Goal: Task Accomplishment & Management: Manage account settings

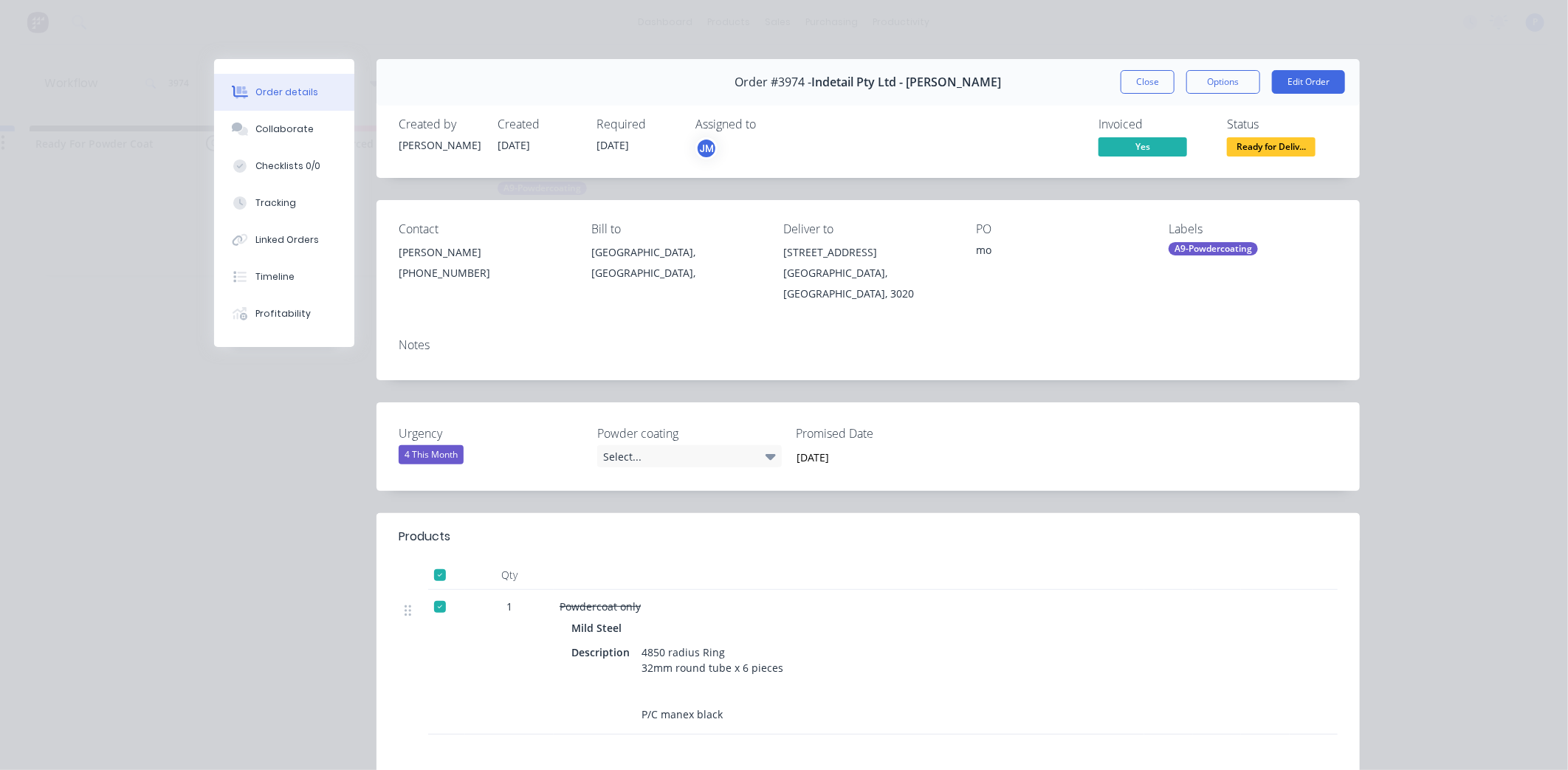
scroll to position [5, 0]
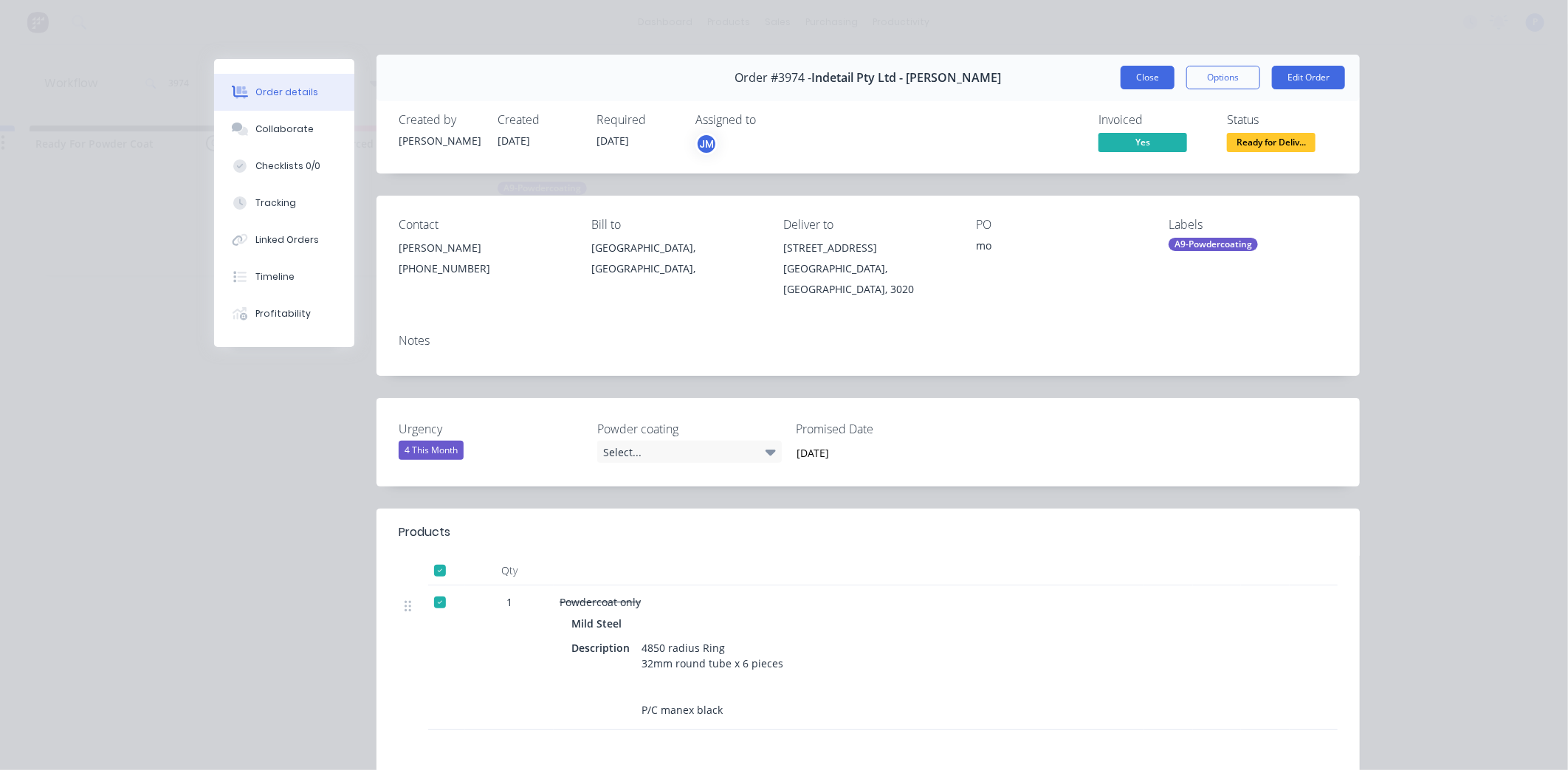
click at [1146, 75] on button "Close" at bounding box center [1147, 77] width 54 height 24
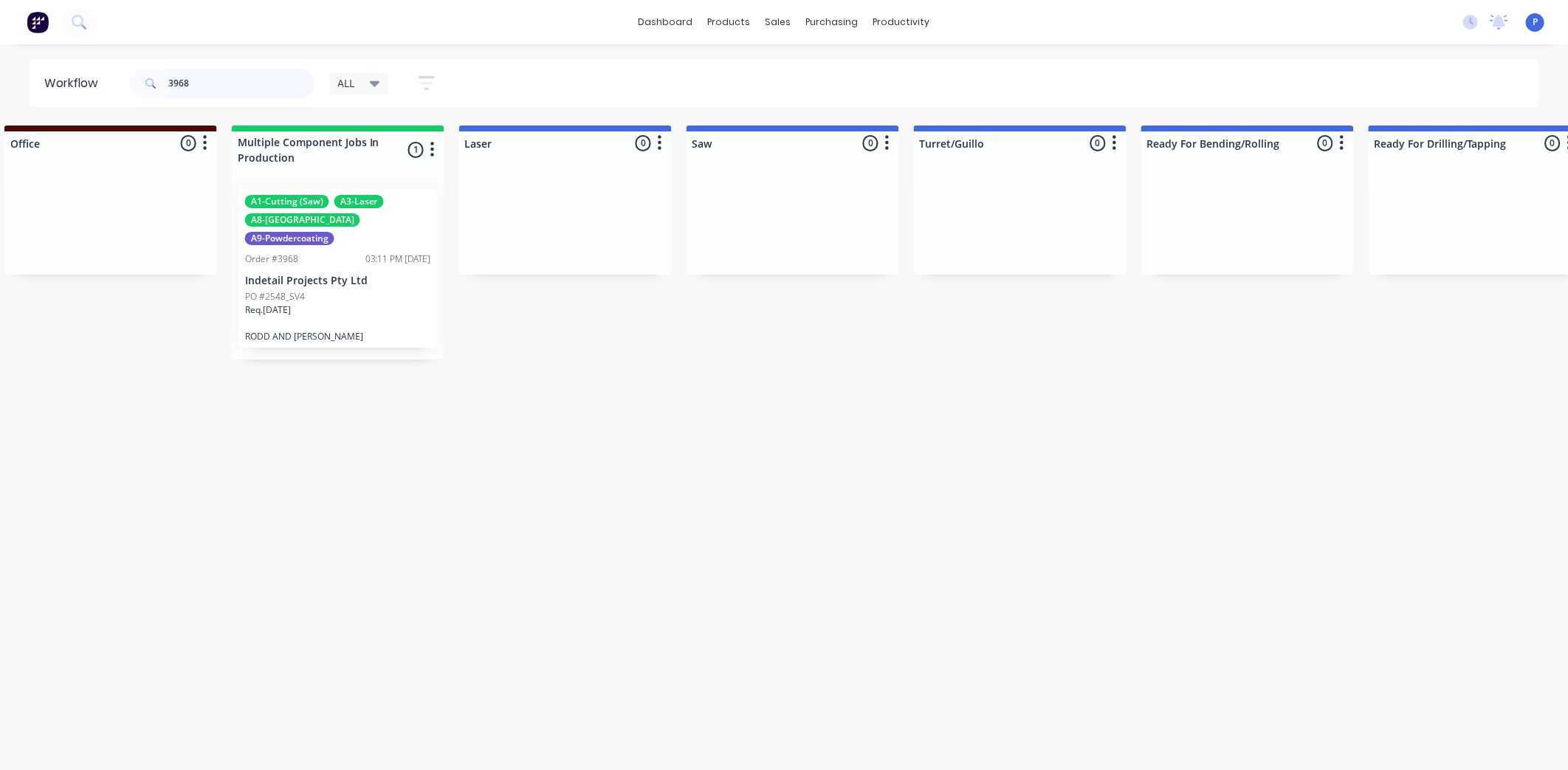
scroll to position [0, 1554]
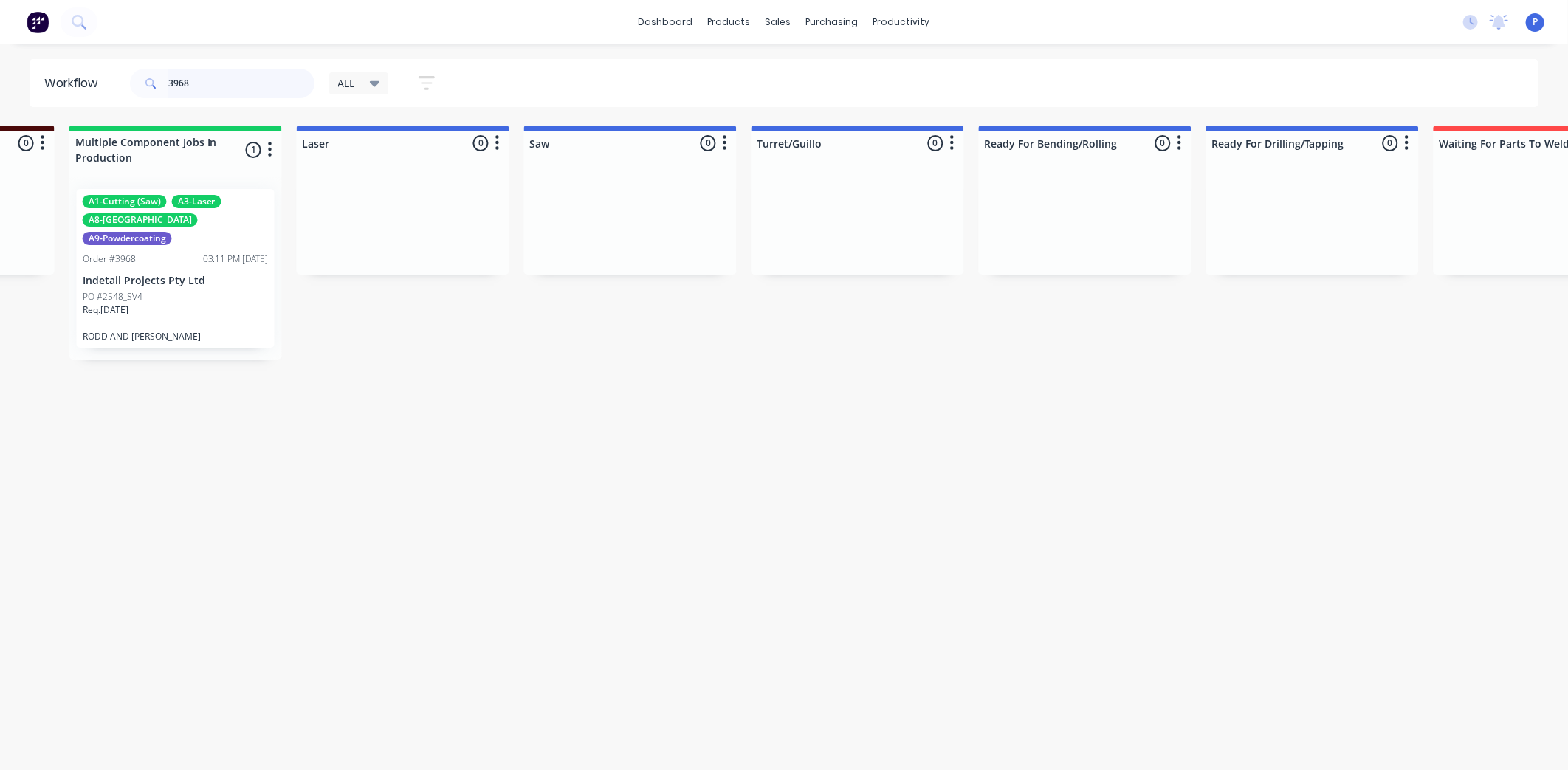
type input "3968"
click at [157, 275] on p "Indetail Projects Pty Ltd" at bounding box center [176, 281] width 186 height 13
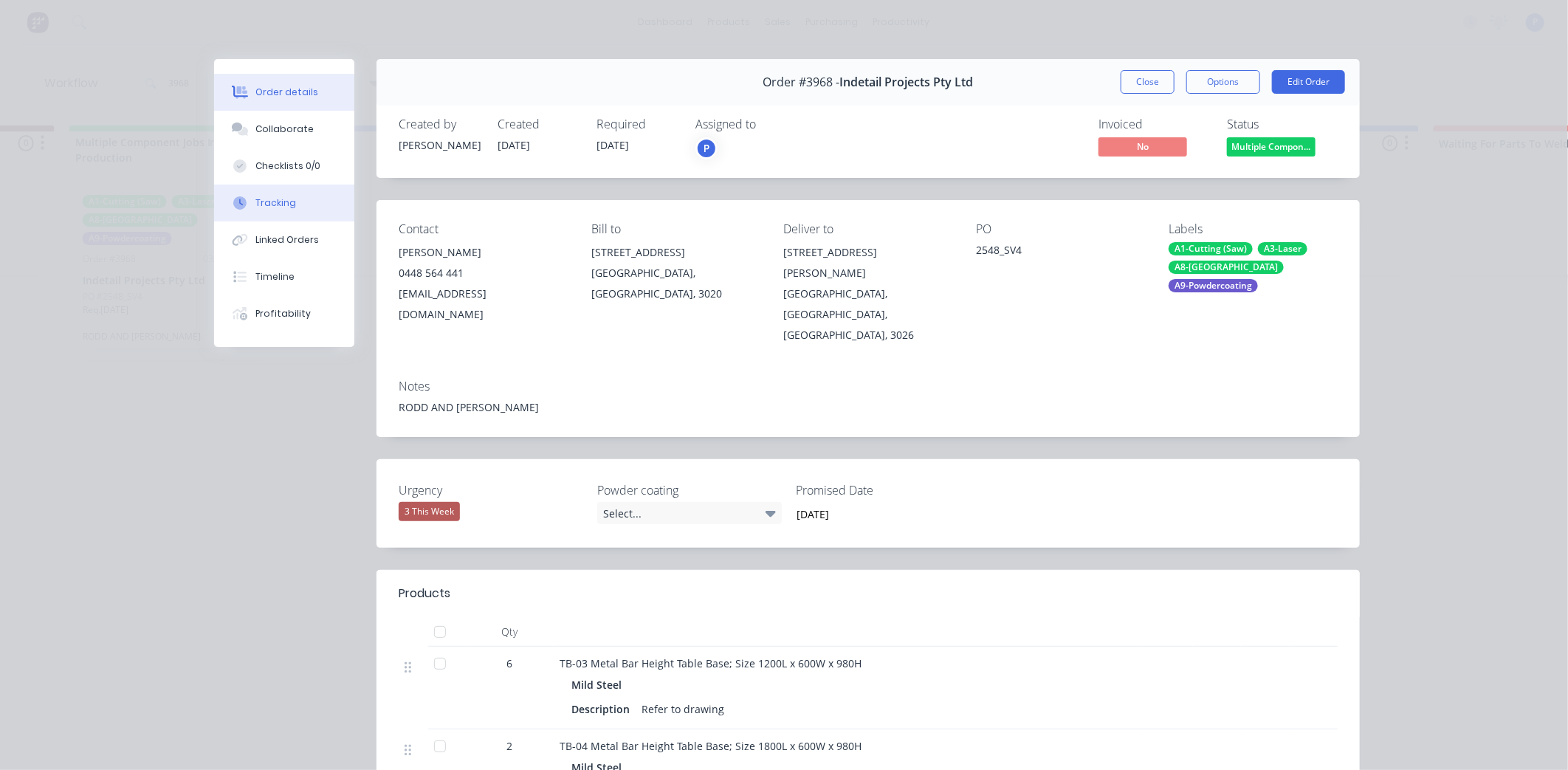
click at [291, 217] on button "Tracking" at bounding box center [284, 203] width 140 height 37
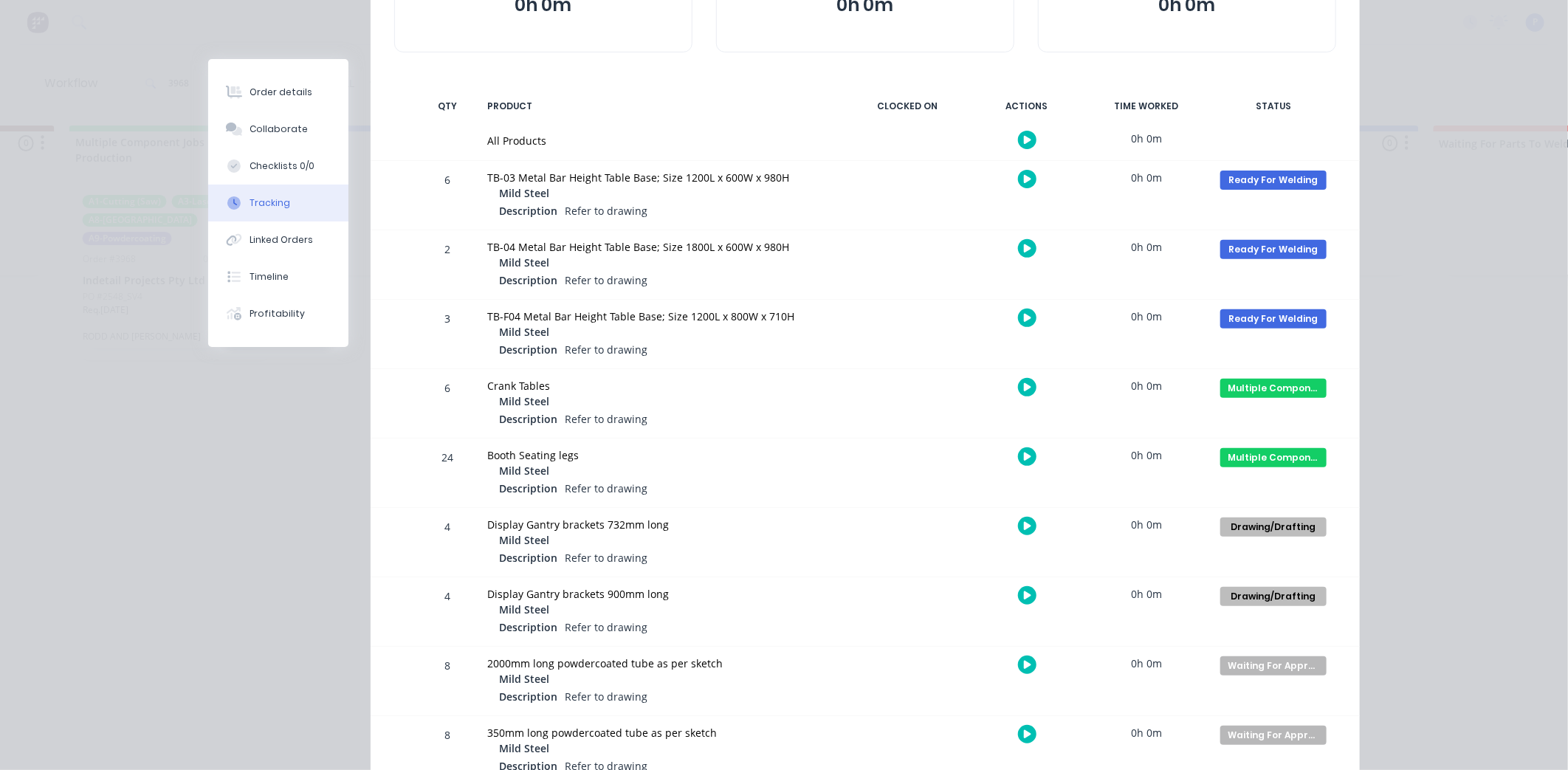
scroll to position [234, 0]
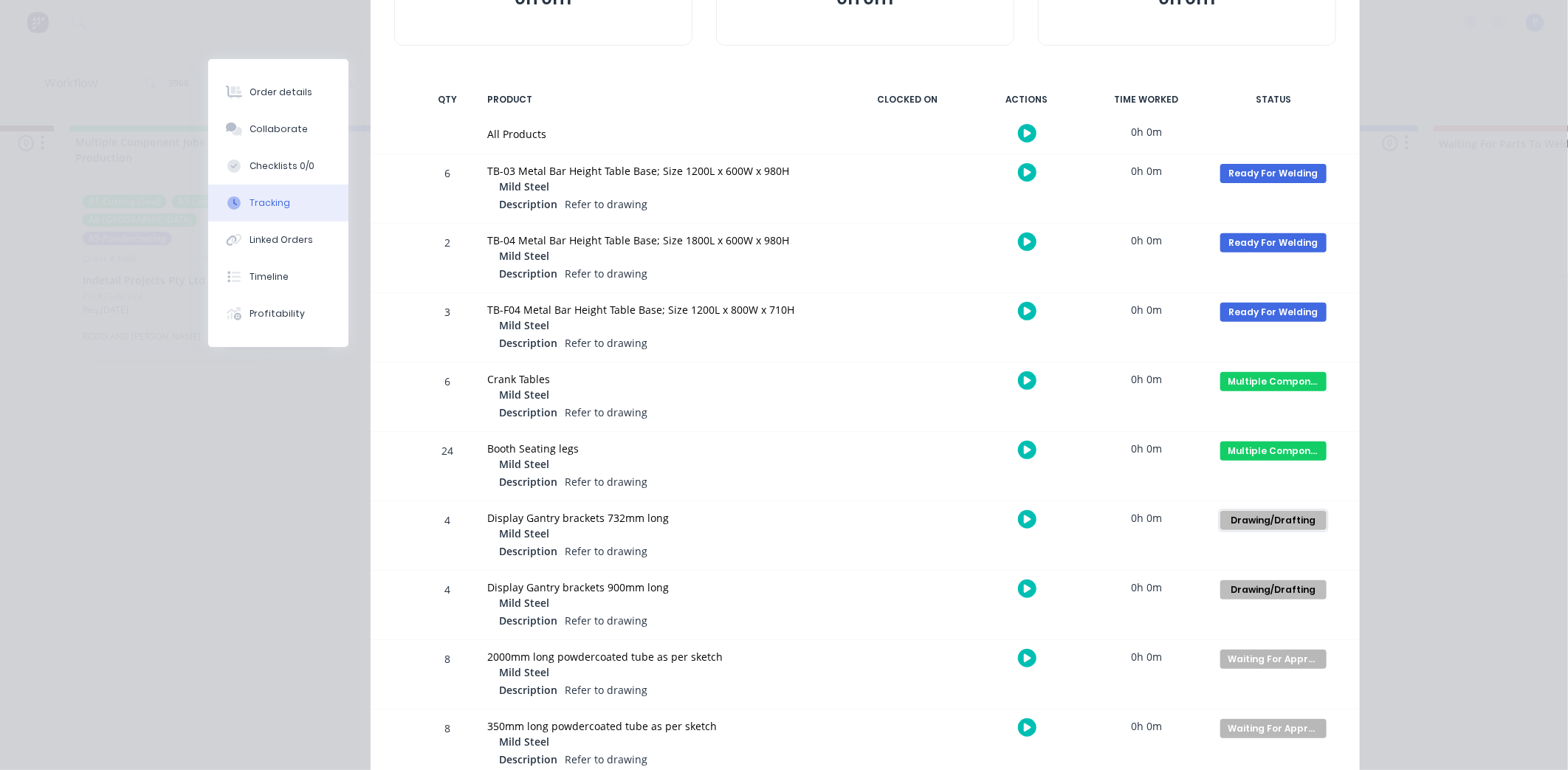
click at [1295, 520] on div "Drawing/Drafting" at bounding box center [1273, 520] width 106 height 19
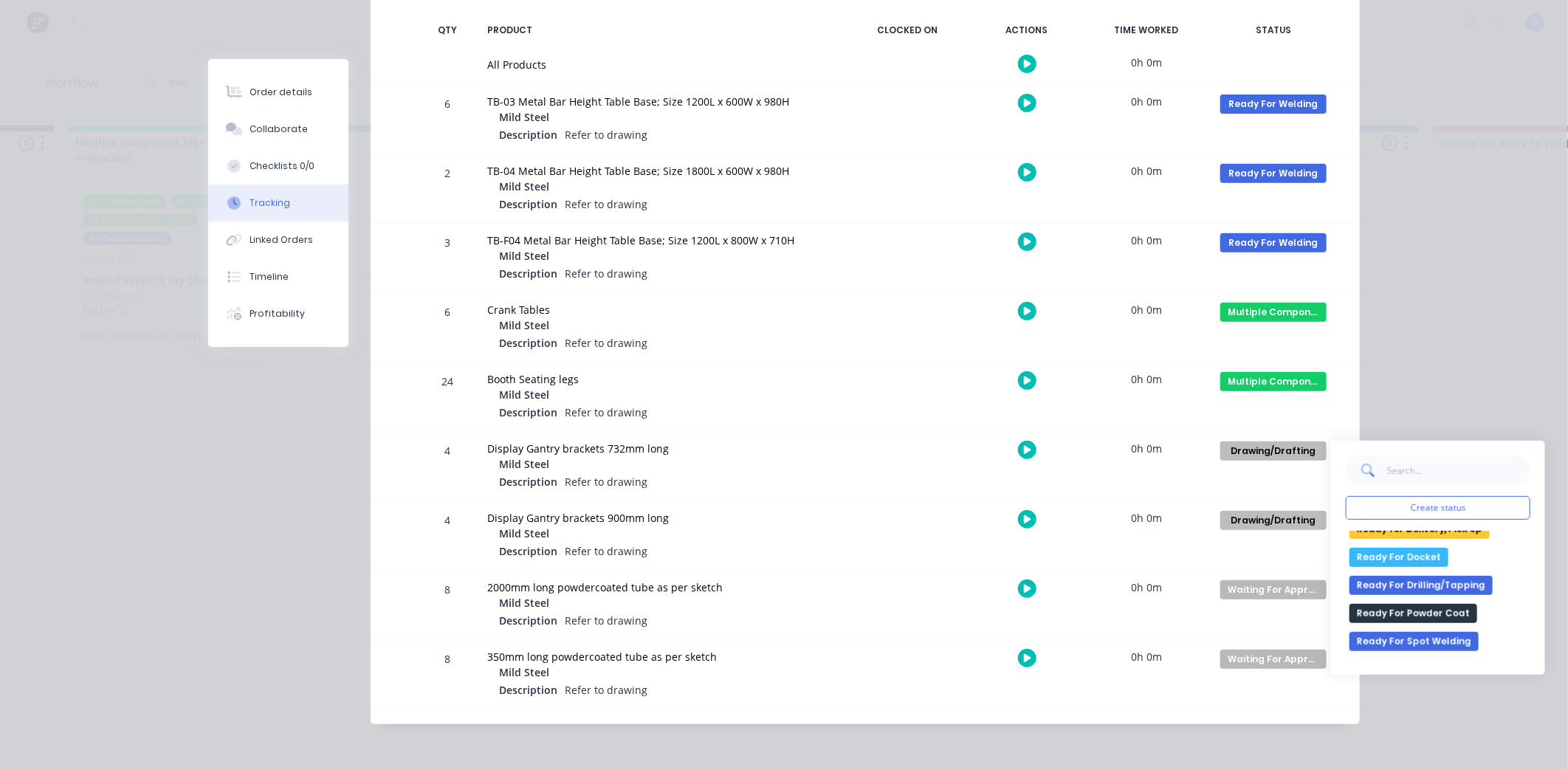
scroll to position [313, 0]
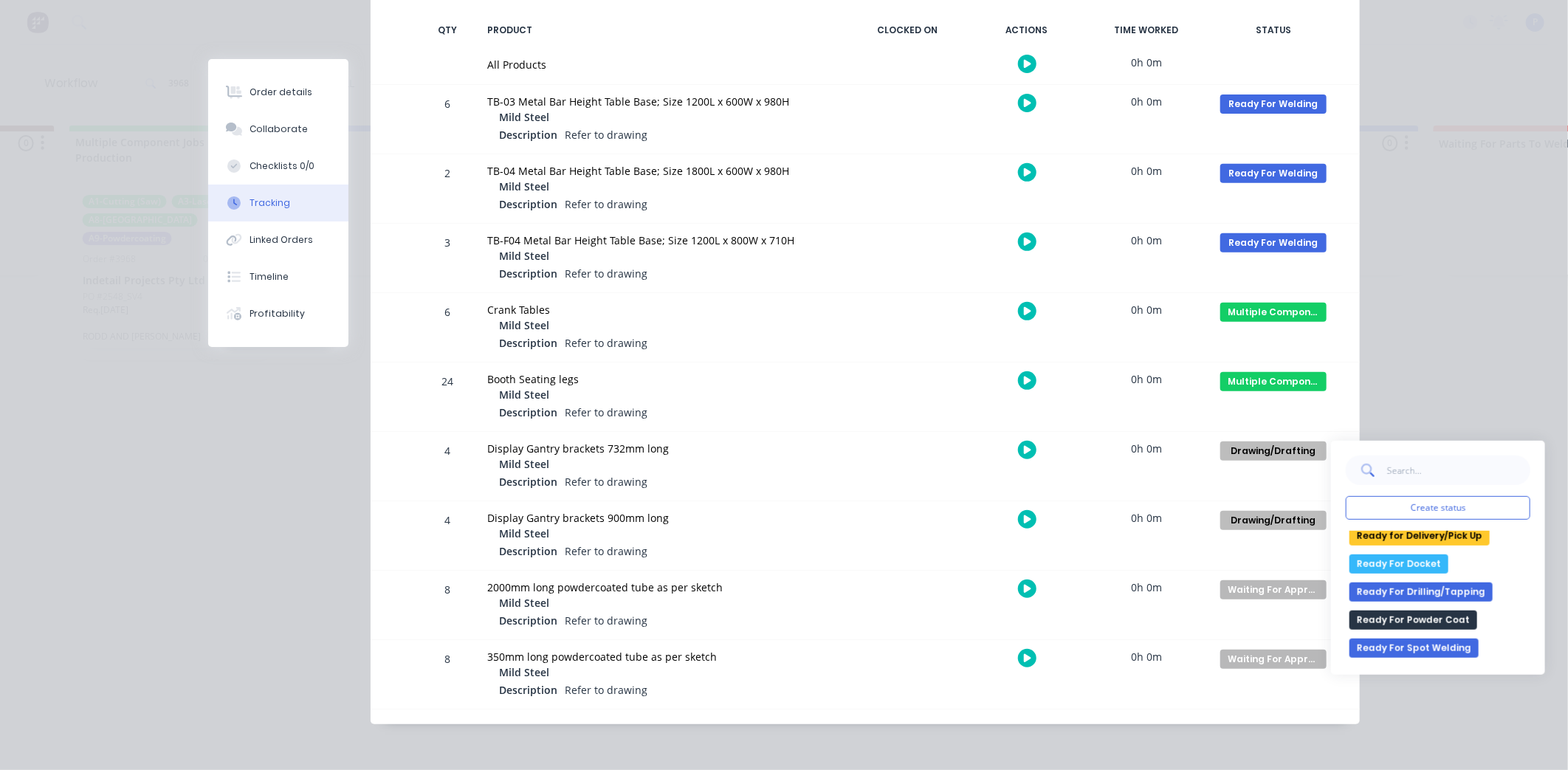
click at [1427, 626] on button "Ready For Powder Coat" at bounding box center [1414, 620] width 128 height 19
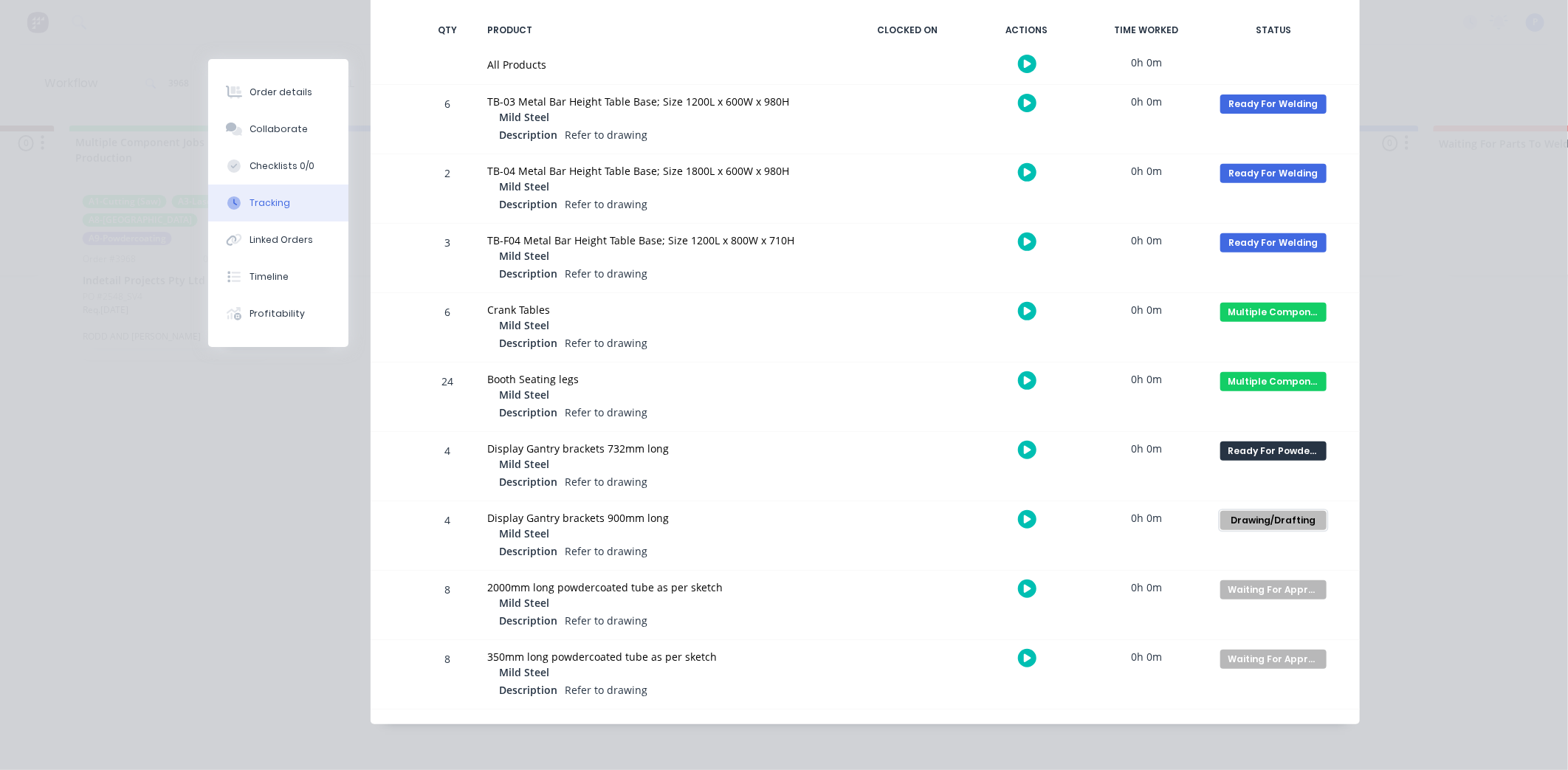
click at [1283, 523] on div "Drawing/Drafting" at bounding box center [1273, 520] width 106 height 19
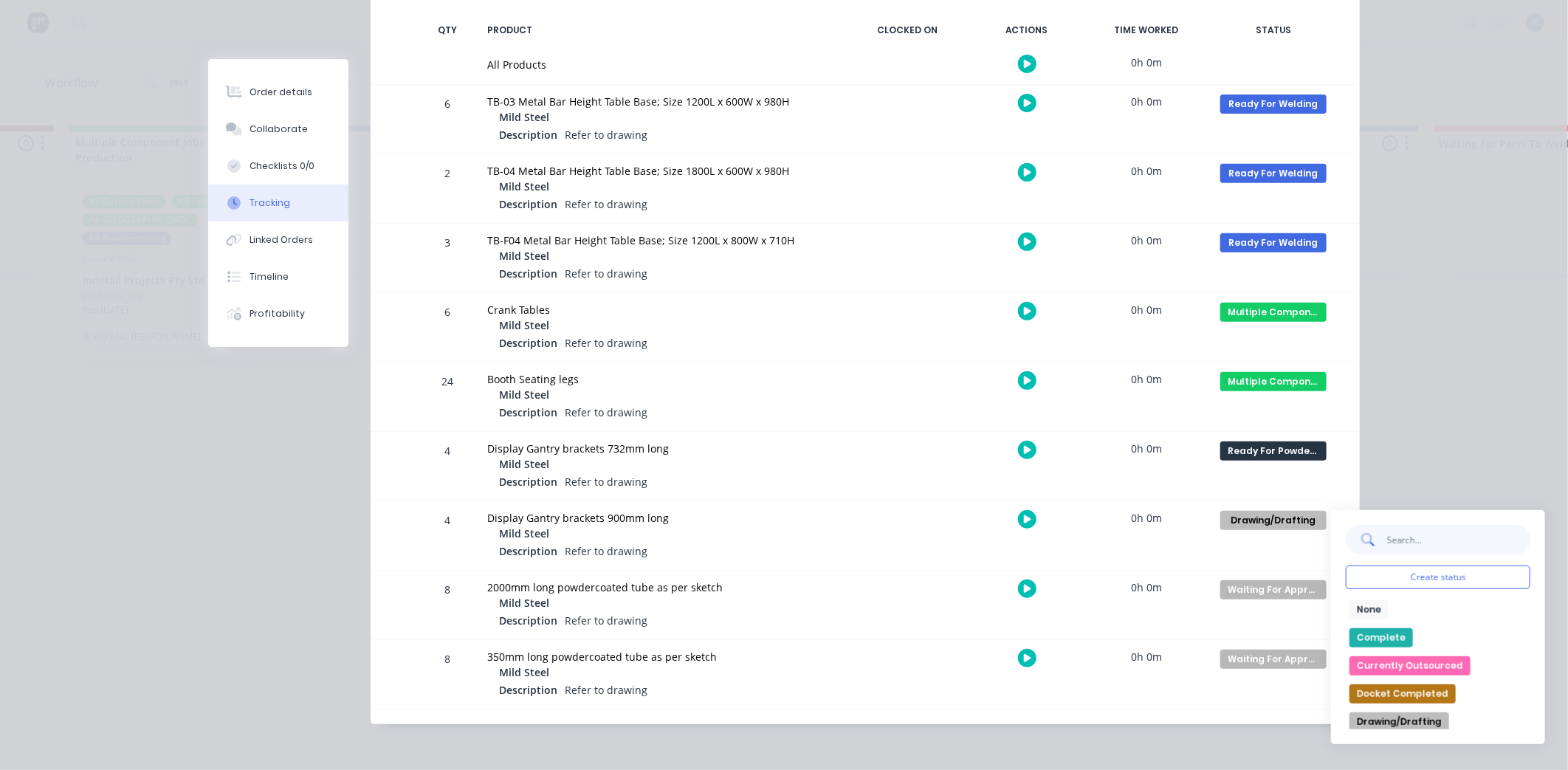
click at [1440, 541] on input "text" at bounding box center [1458, 539] width 144 height 29
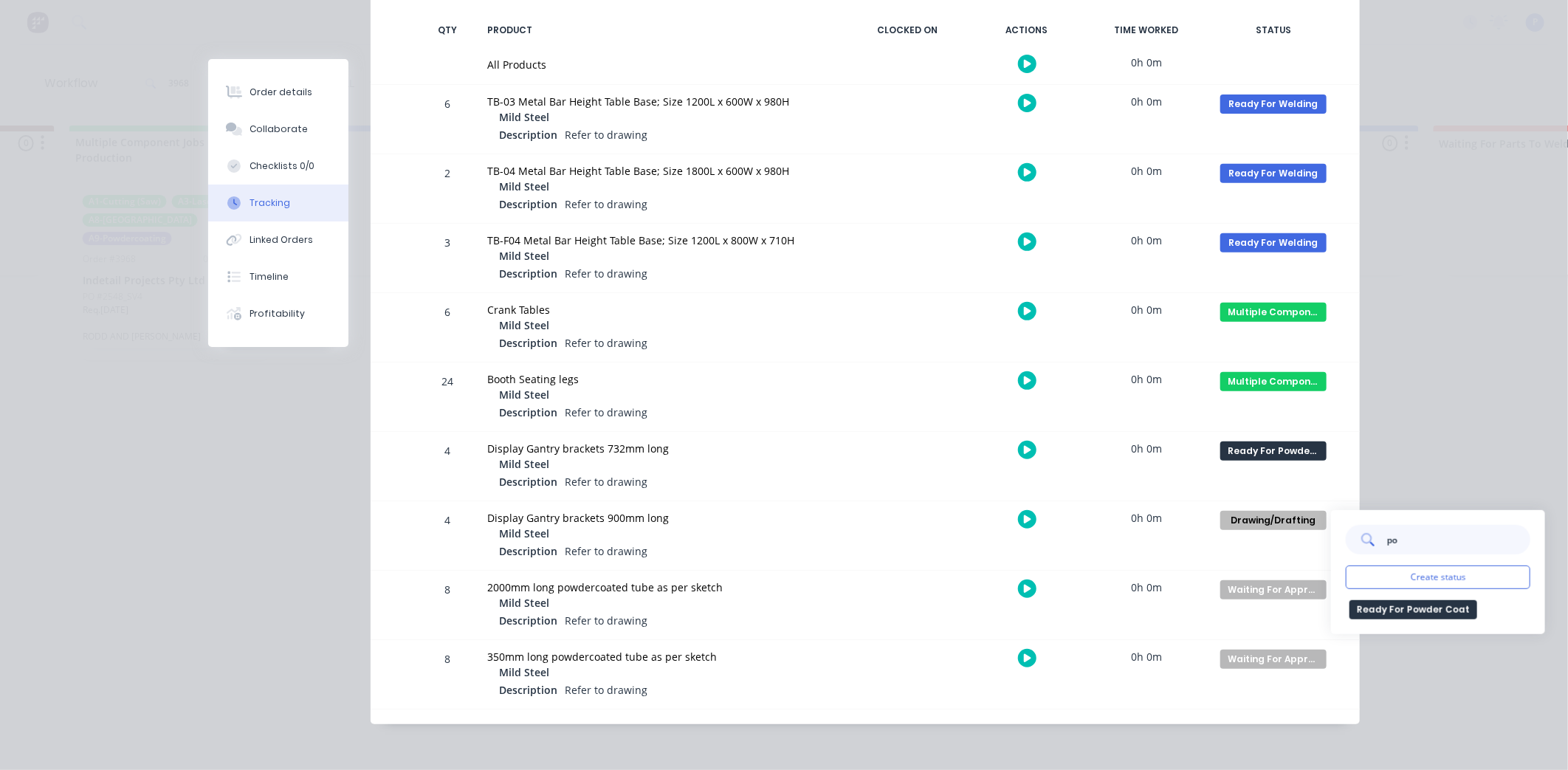
type input "p"
type input "doc"
click at [1413, 638] on button "Ready For Docket" at bounding box center [1399, 638] width 99 height 19
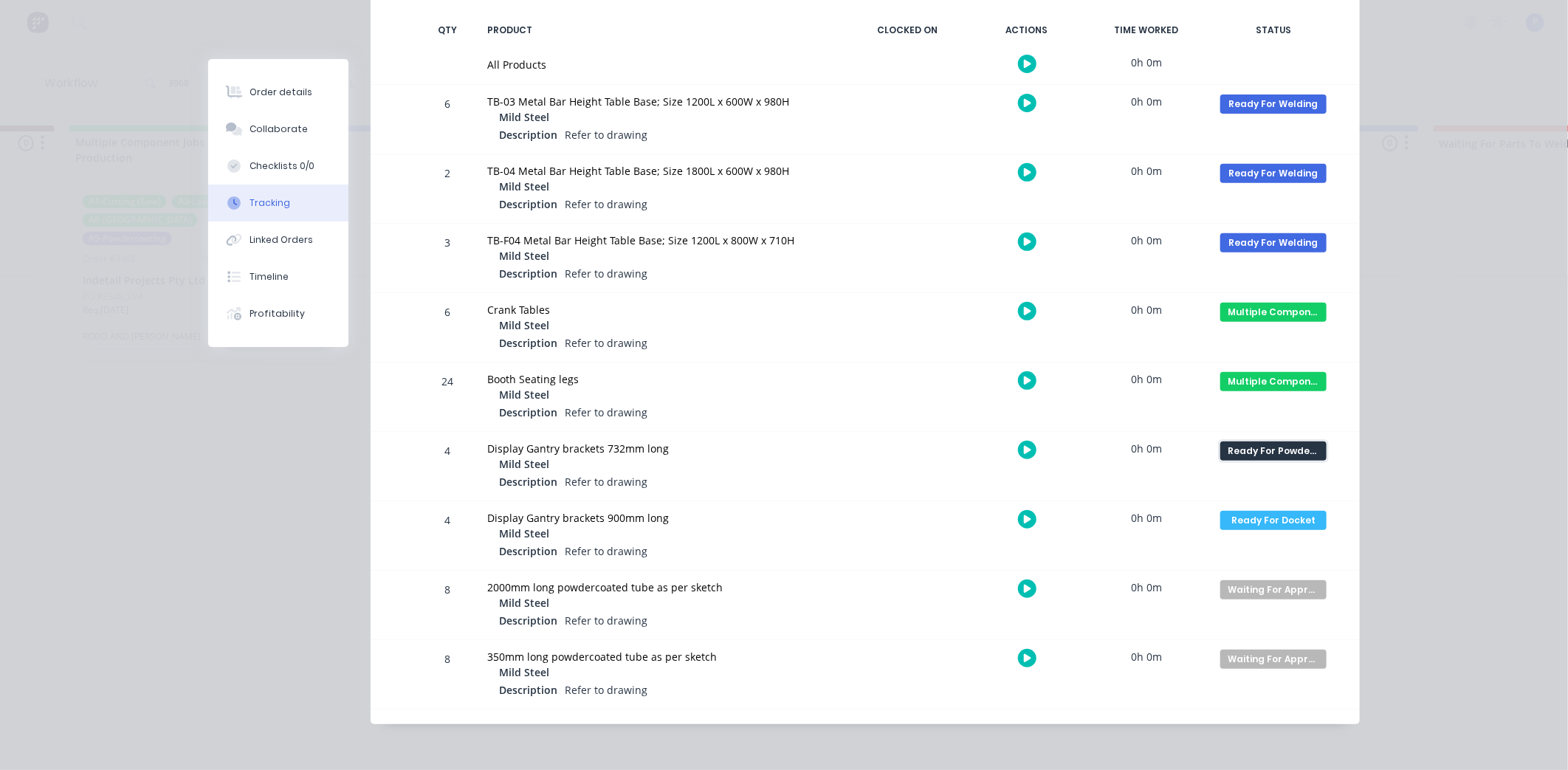
click at [1293, 451] on div "Ready For Powder Coat" at bounding box center [1273, 451] width 106 height 19
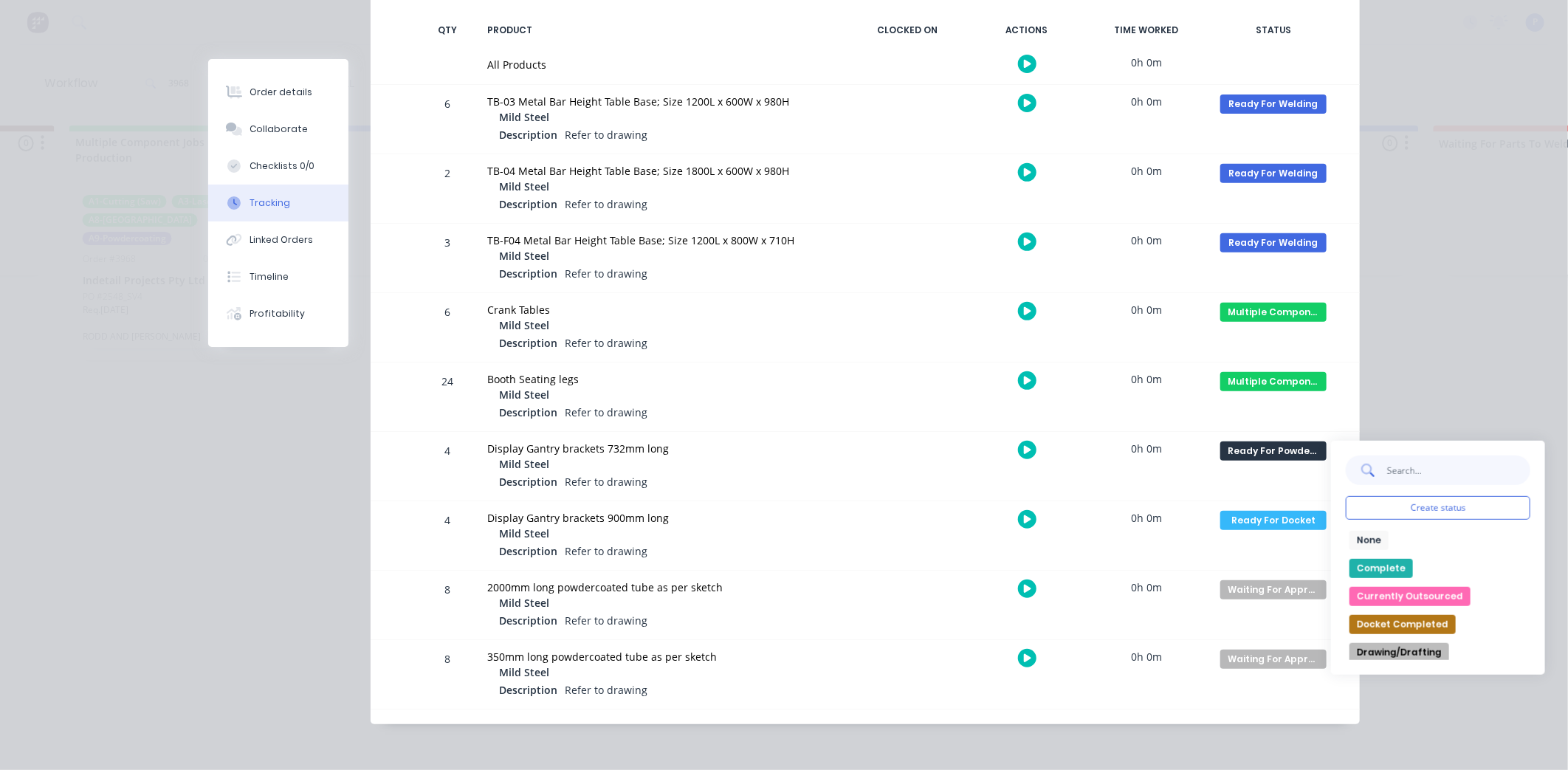
click at [1418, 475] on input "text" at bounding box center [1458, 470] width 144 height 29
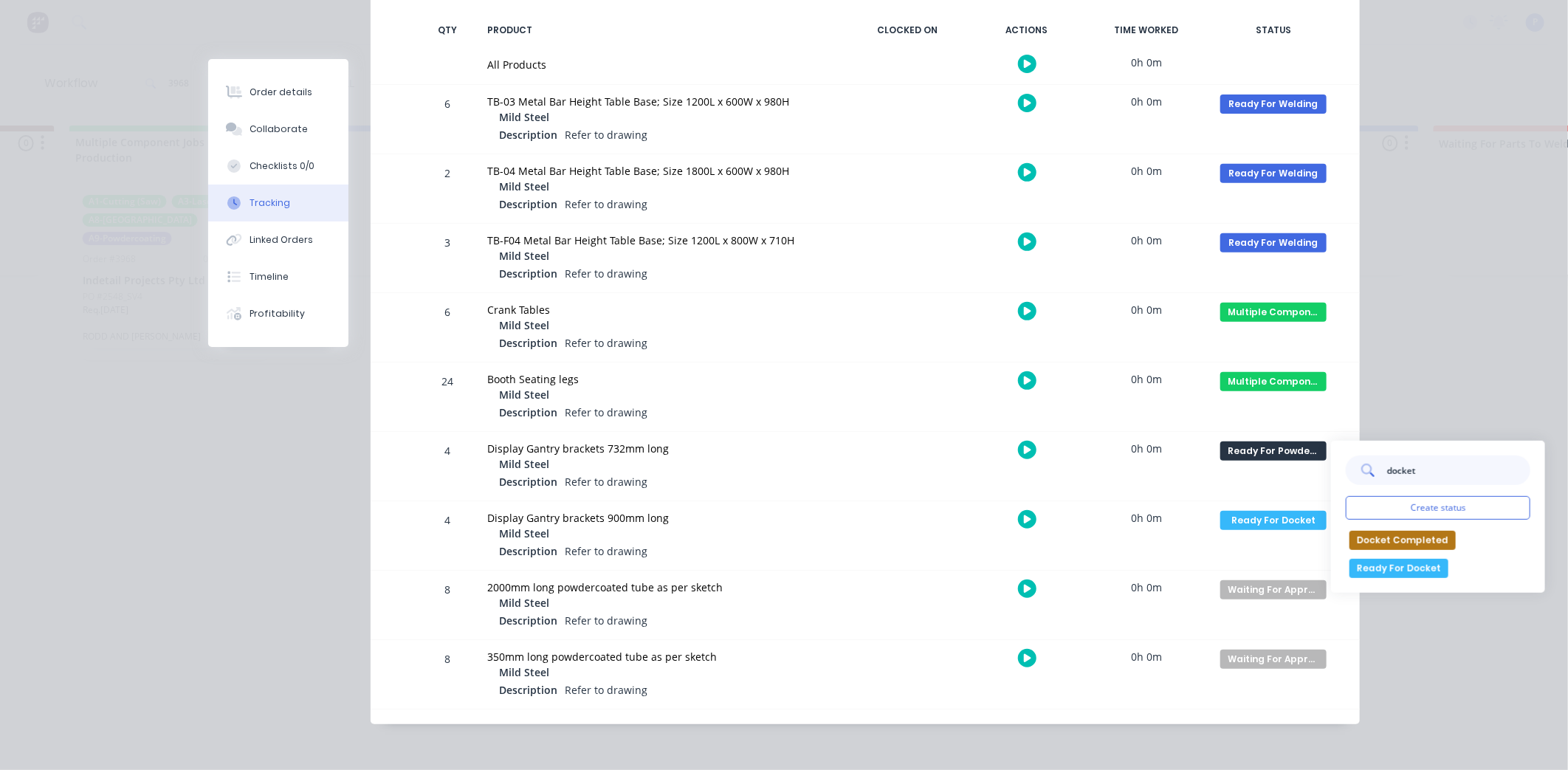
type input "docket"
click at [1393, 561] on button "Ready For Docket" at bounding box center [1399, 568] width 99 height 19
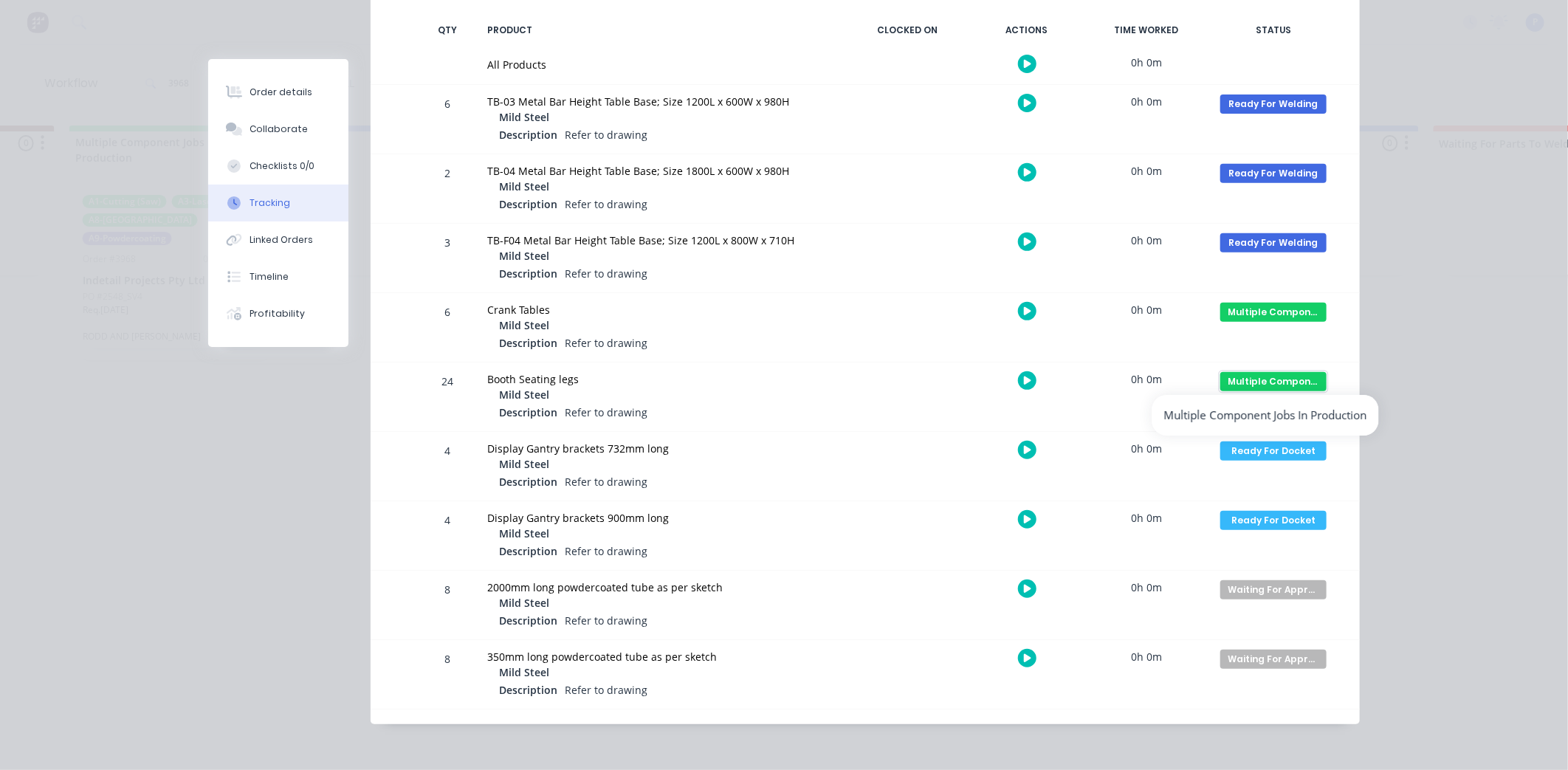
click at [1250, 387] on div "Multiple Component Jobs In Production" at bounding box center [1273, 381] width 106 height 19
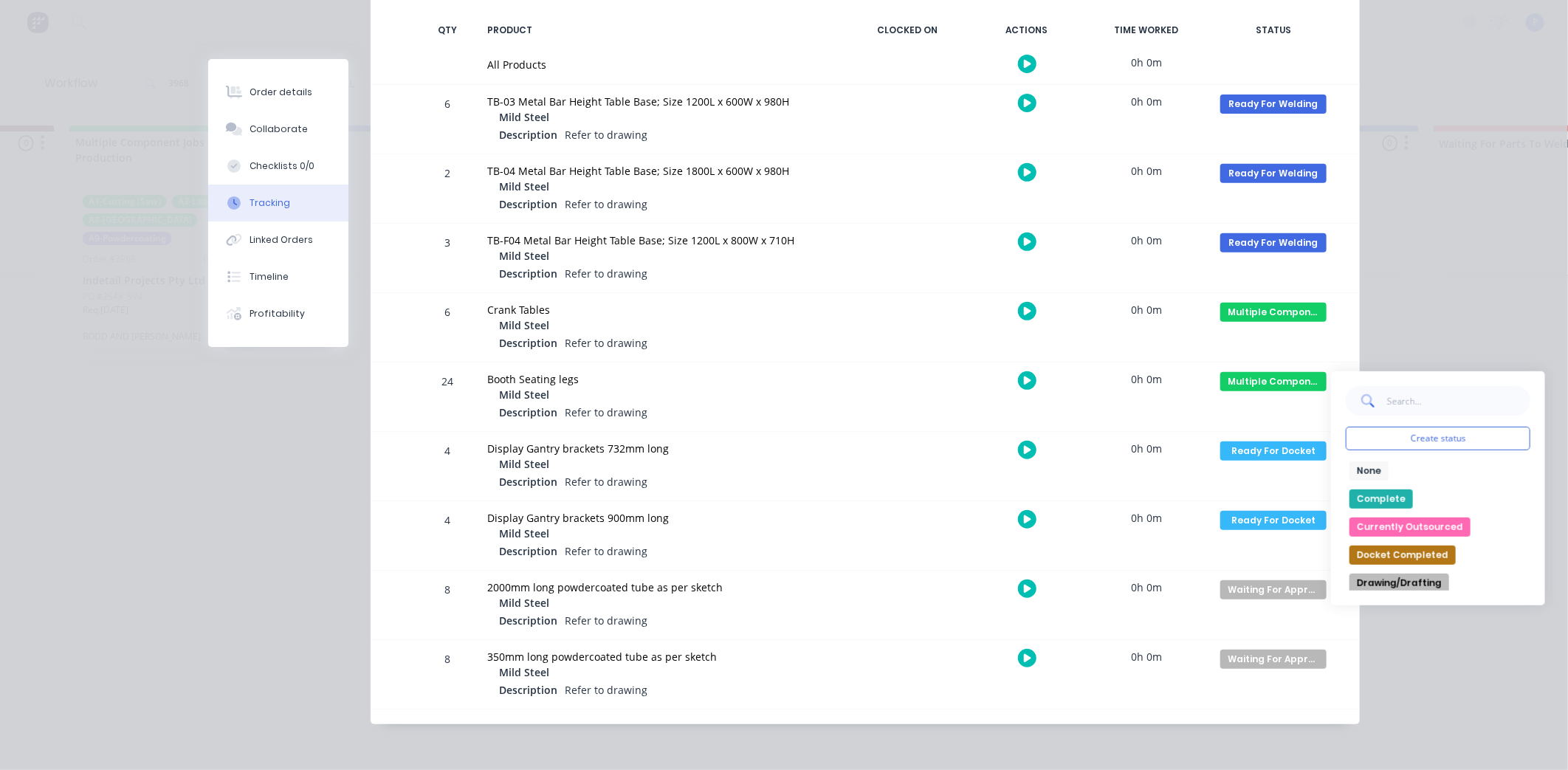
click at [1412, 379] on div "Create status None edit Complete Currently Outsourced Docket Completed Drawing/…" at bounding box center [1438, 488] width 214 height 234
click at [1407, 396] on input "text" at bounding box center [1458, 400] width 144 height 29
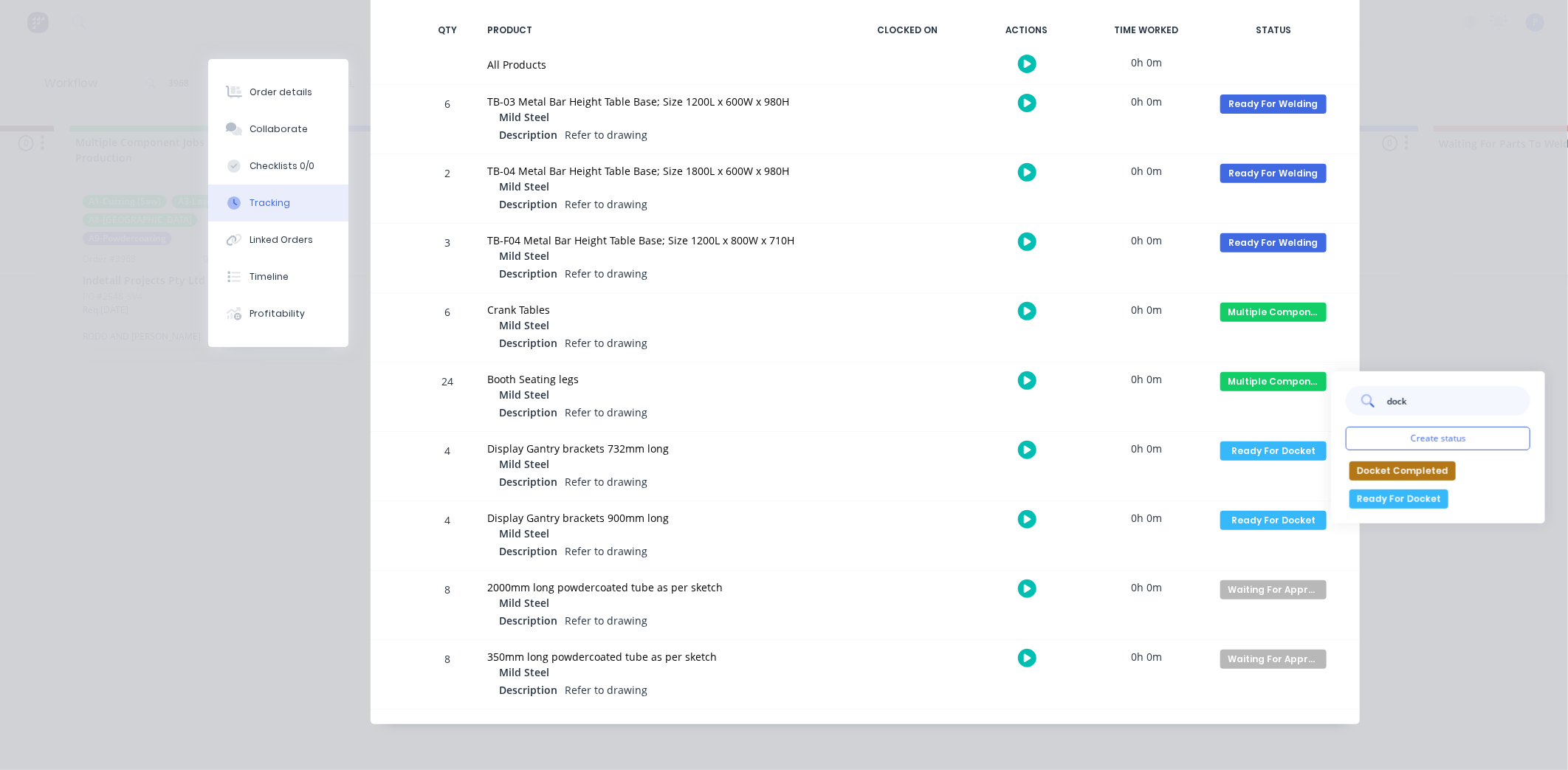
type input "dock"
click at [1404, 503] on button "Ready For Docket" at bounding box center [1399, 499] width 99 height 19
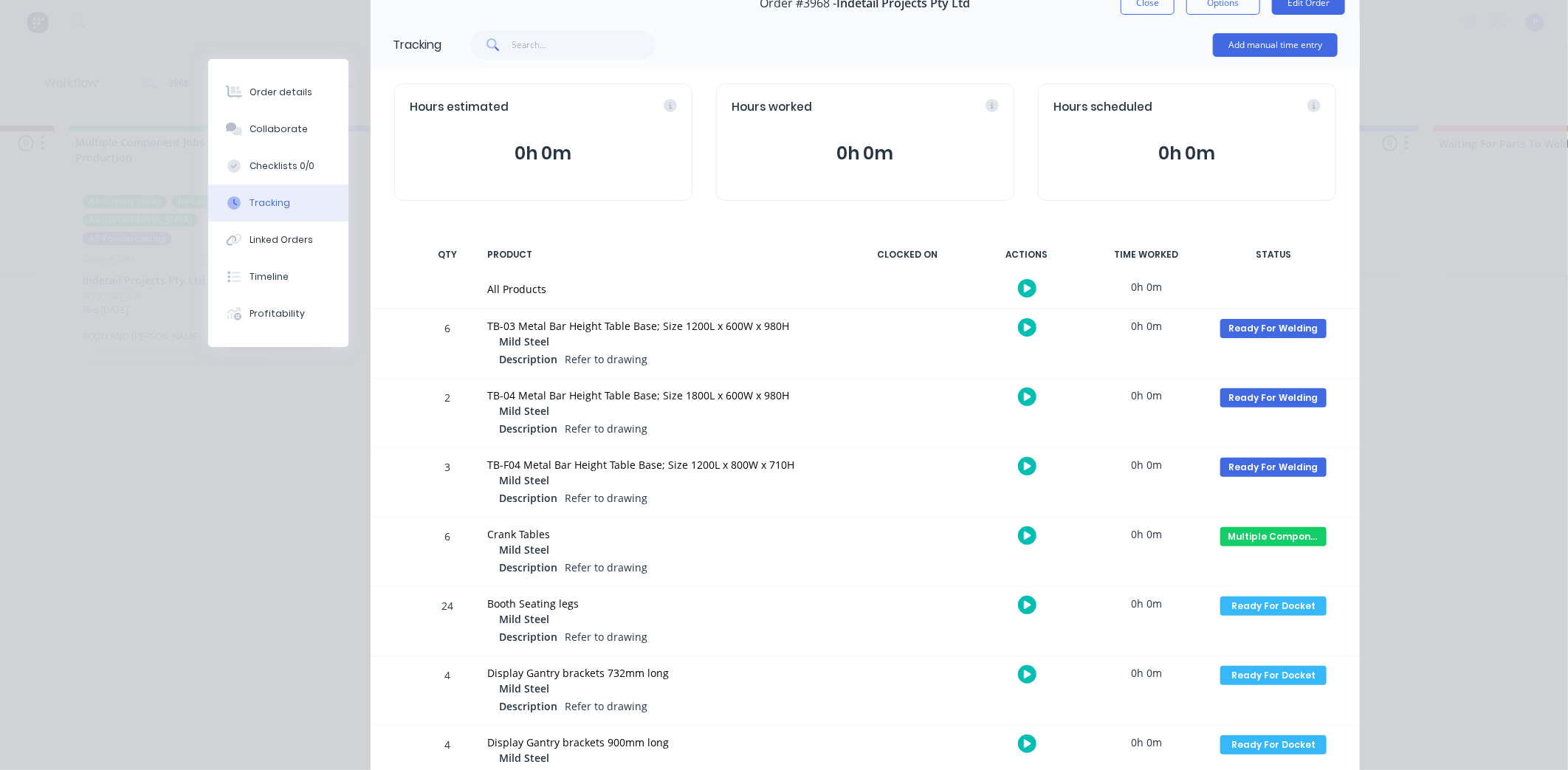
scroll to position [0, 0]
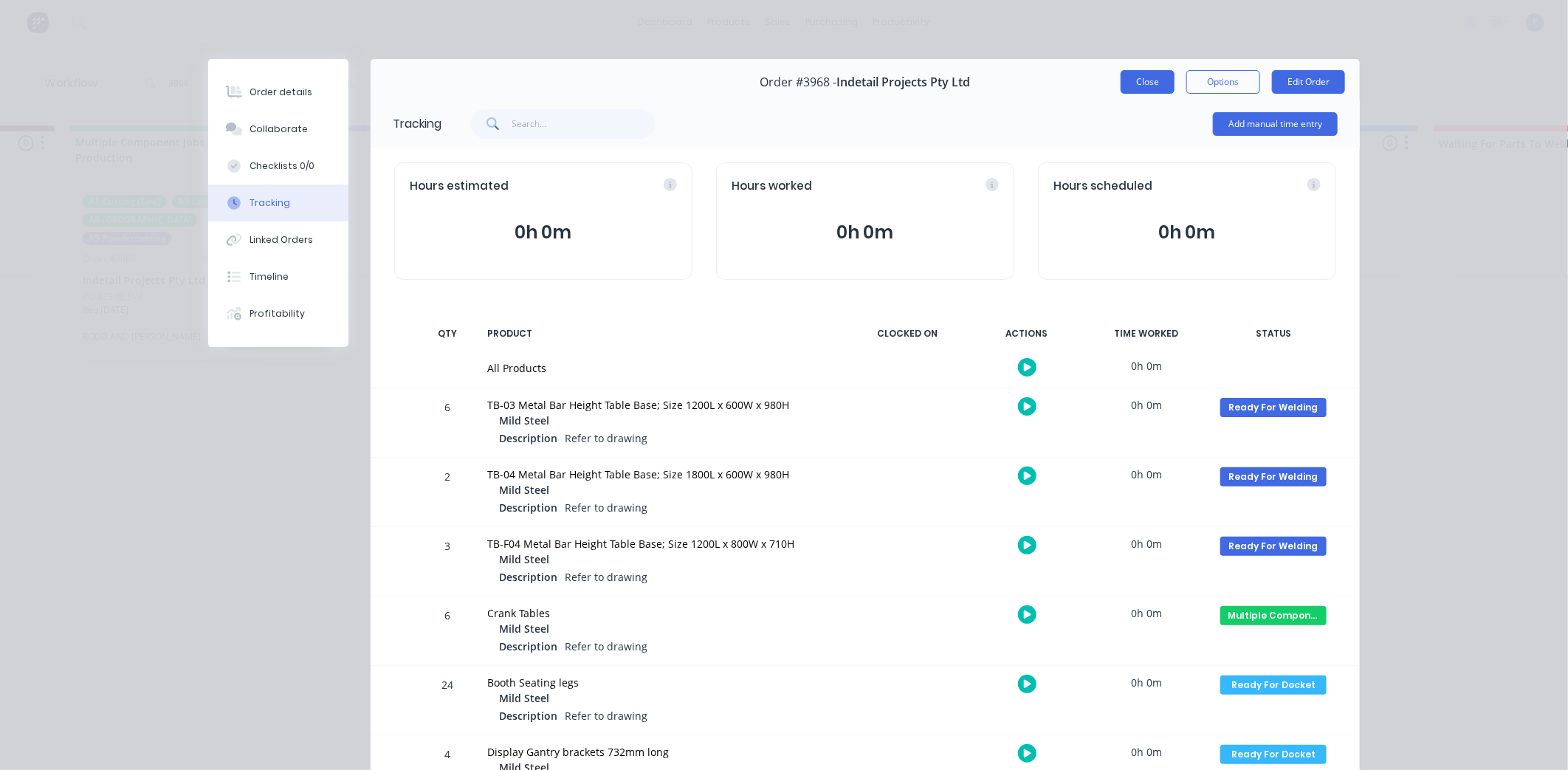
click at [1126, 78] on button "Close" at bounding box center [1147, 82] width 54 height 24
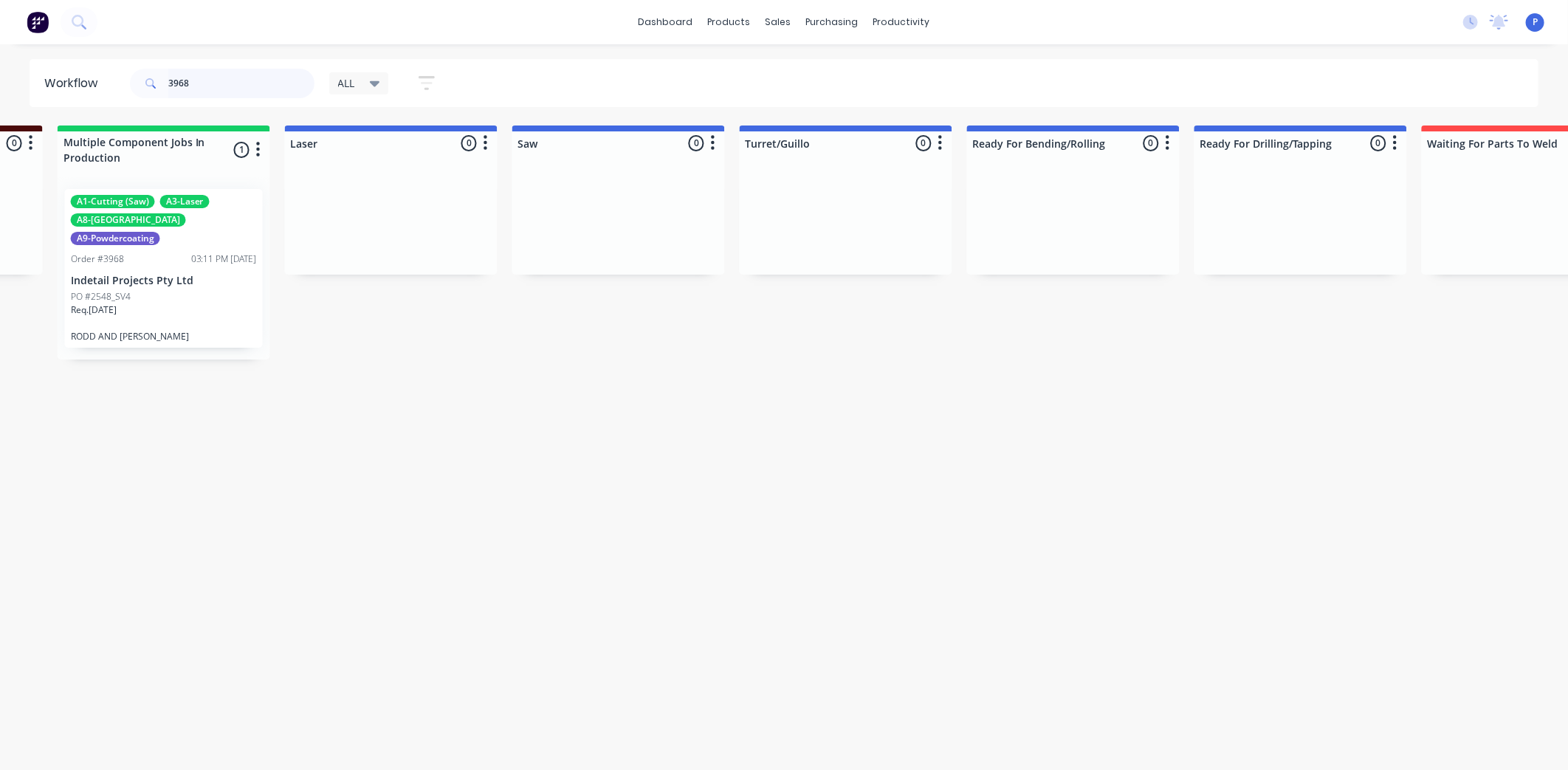
scroll to position [0, 1636]
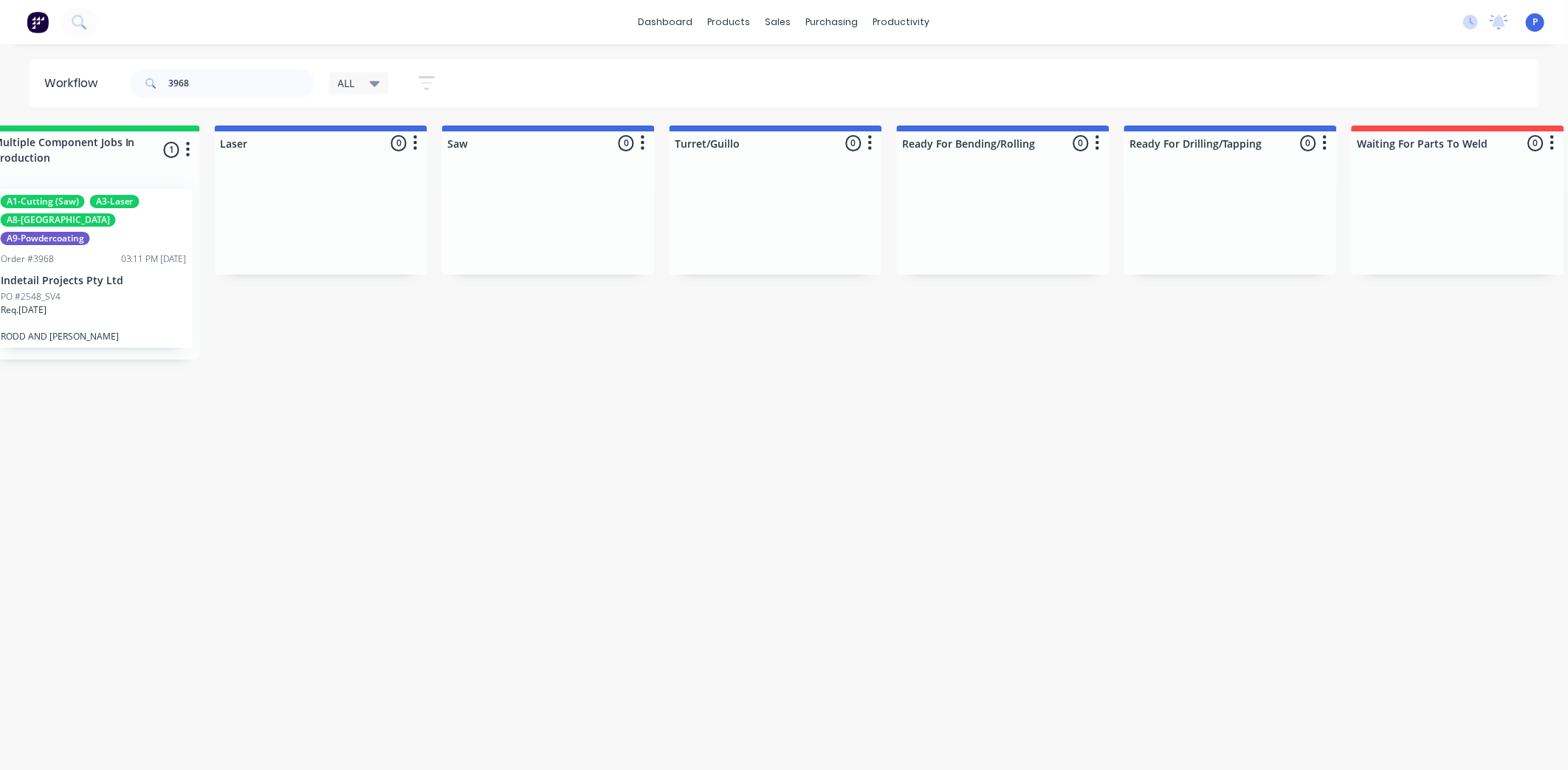
click at [154, 303] on div "Req. [DATE]" at bounding box center [94, 316] width 186 height 25
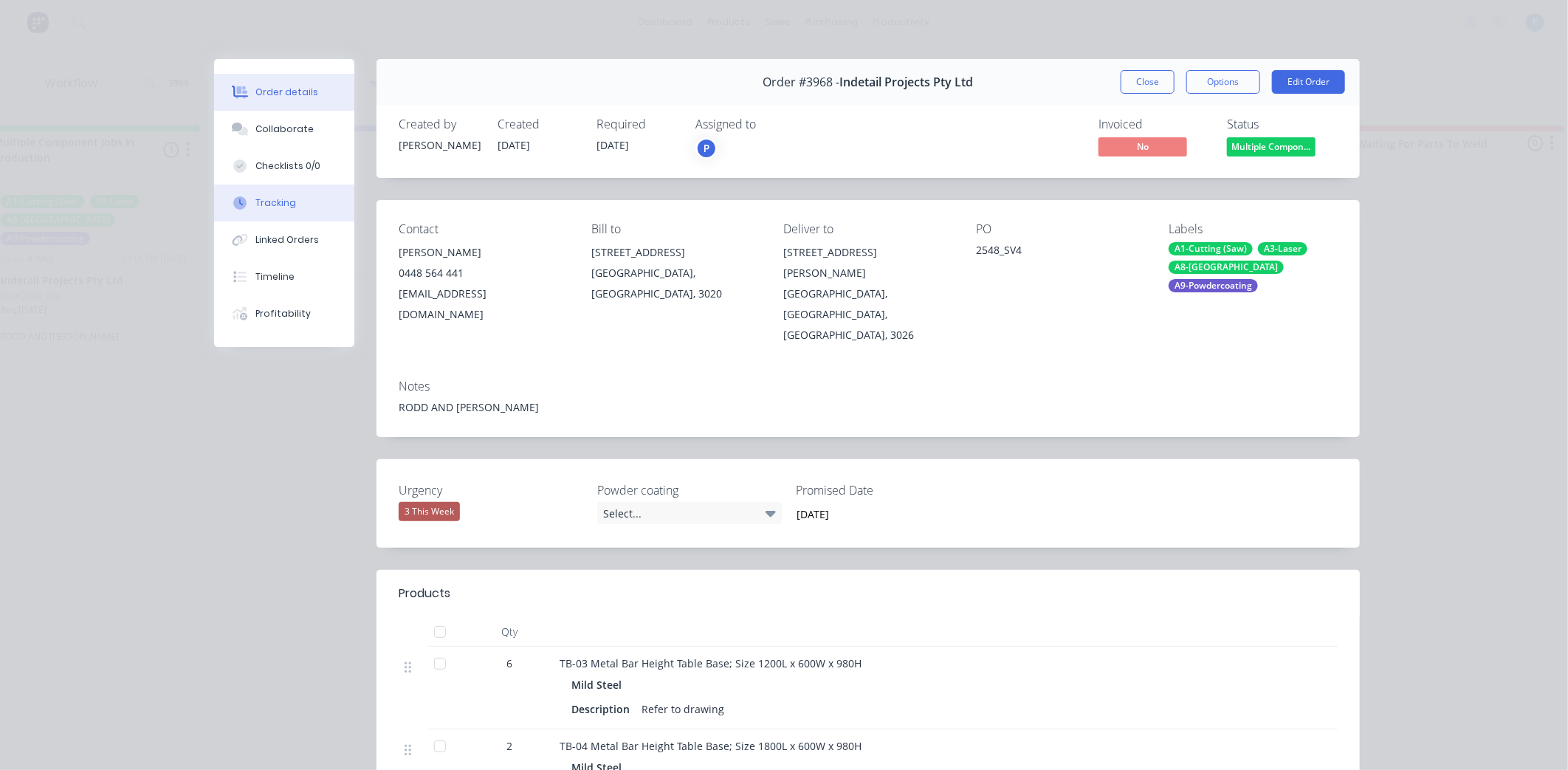
click at [314, 211] on button "Tracking" at bounding box center [284, 203] width 140 height 37
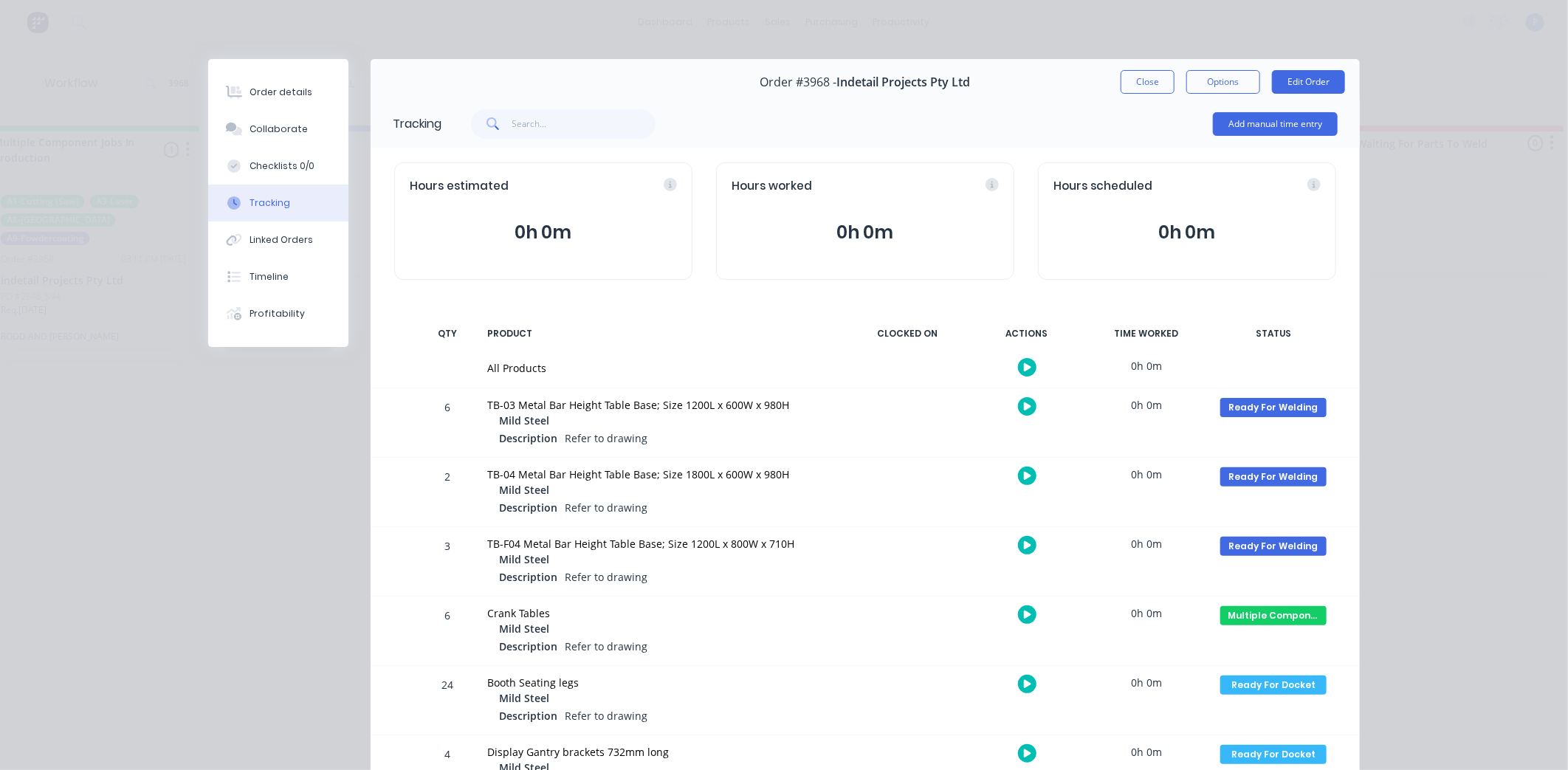
scroll to position [303, 0]
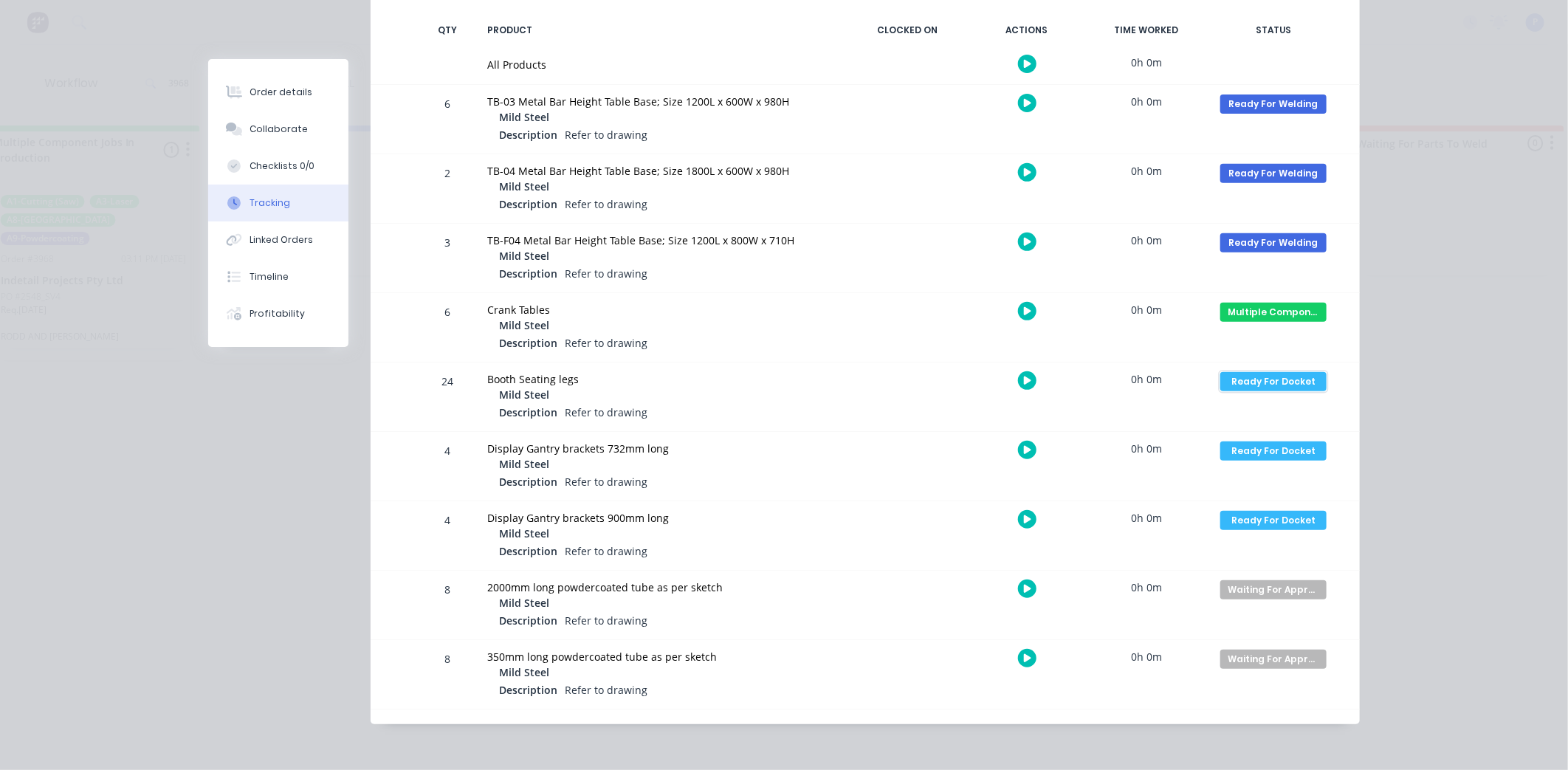
click at [1278, 389] on div "Ready For Docket" at bounding box center [1273, 381] width 106 height 19
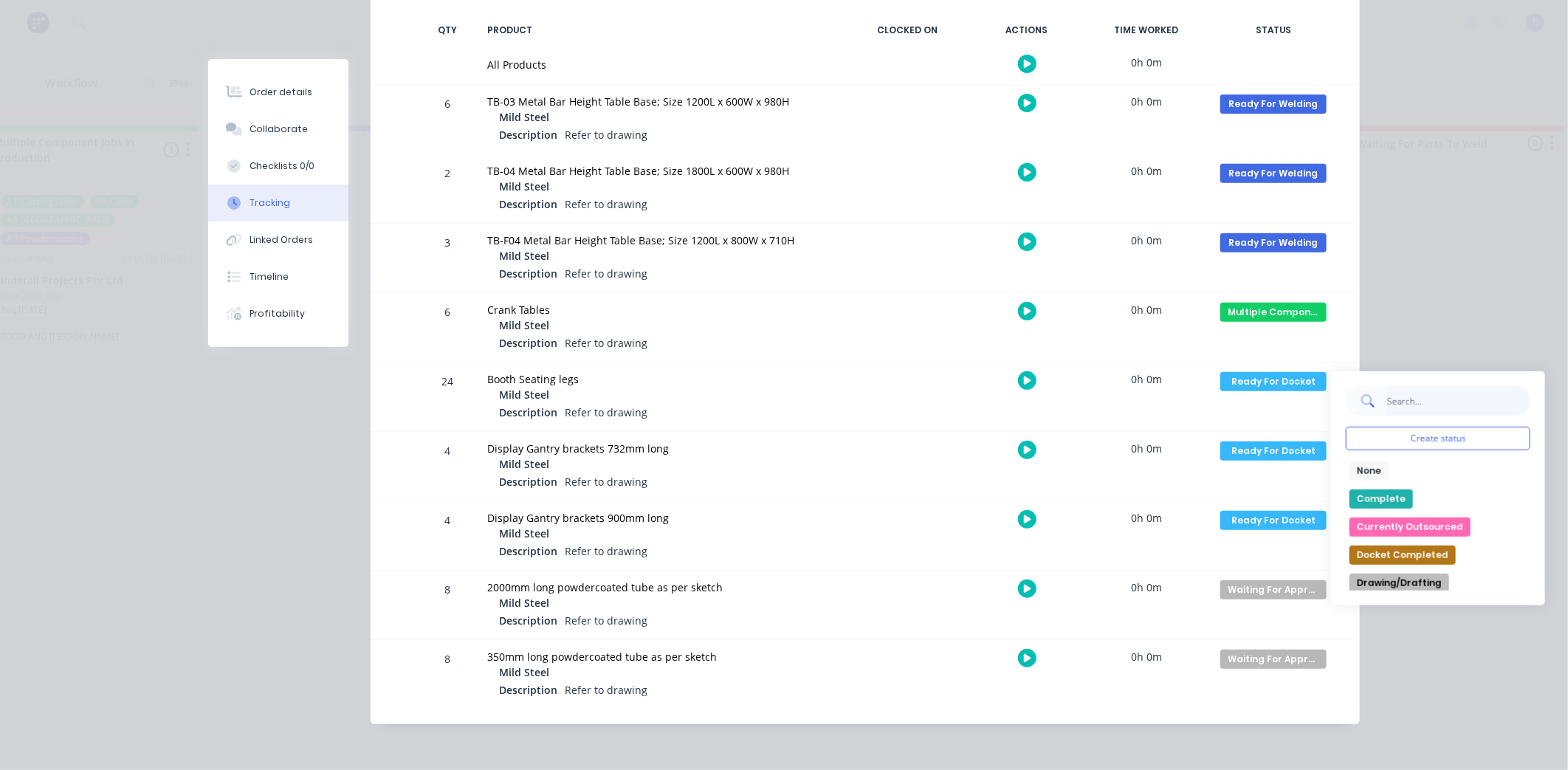
click at [1397, 407] on input "text" at bounding box center [1458, 400] width 144 height 29
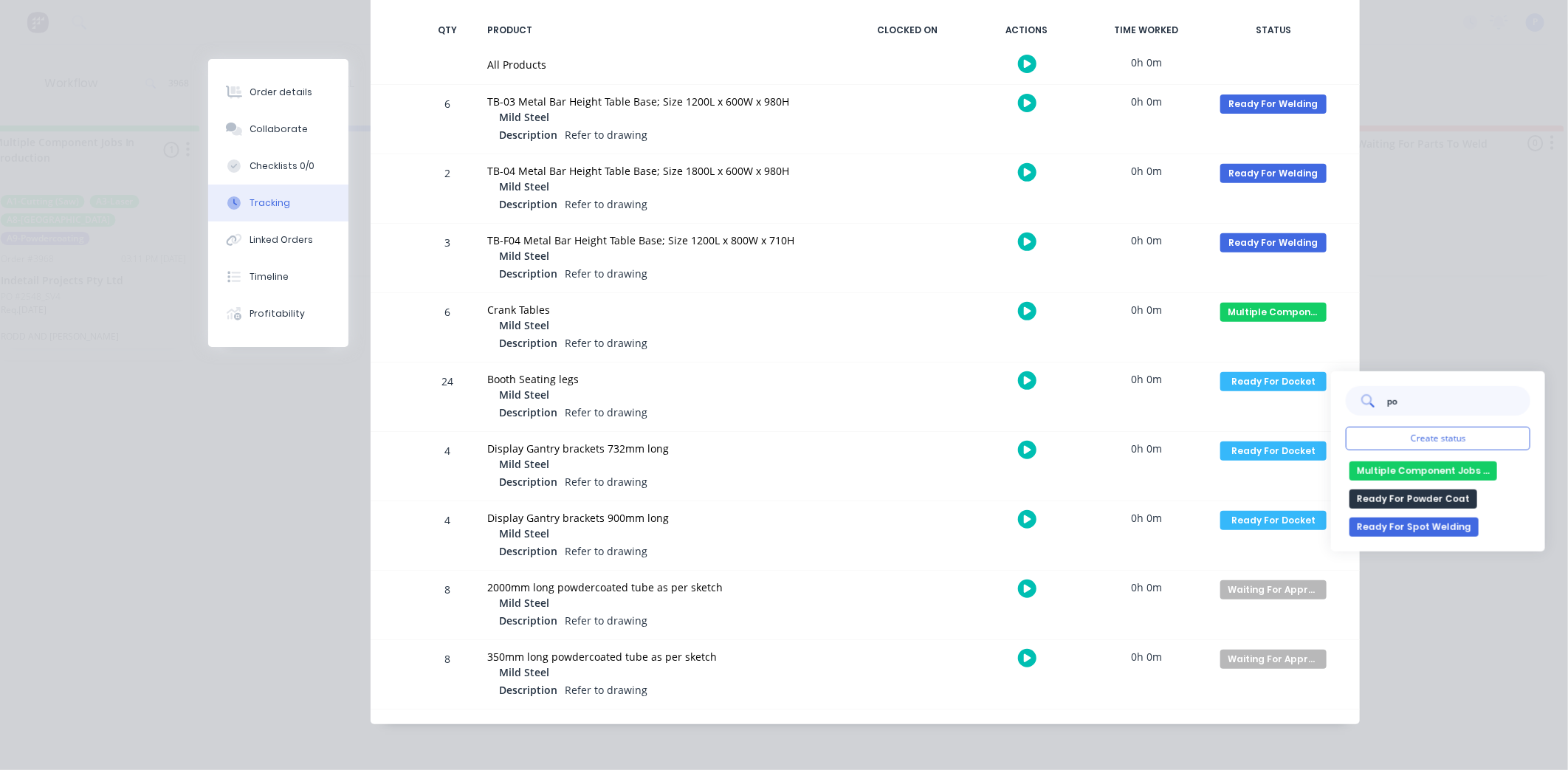
type input "po"
click at [1399, 497] on button "Ready For Powder Coat" at bounding box center [1414, 499] width 128 height 19
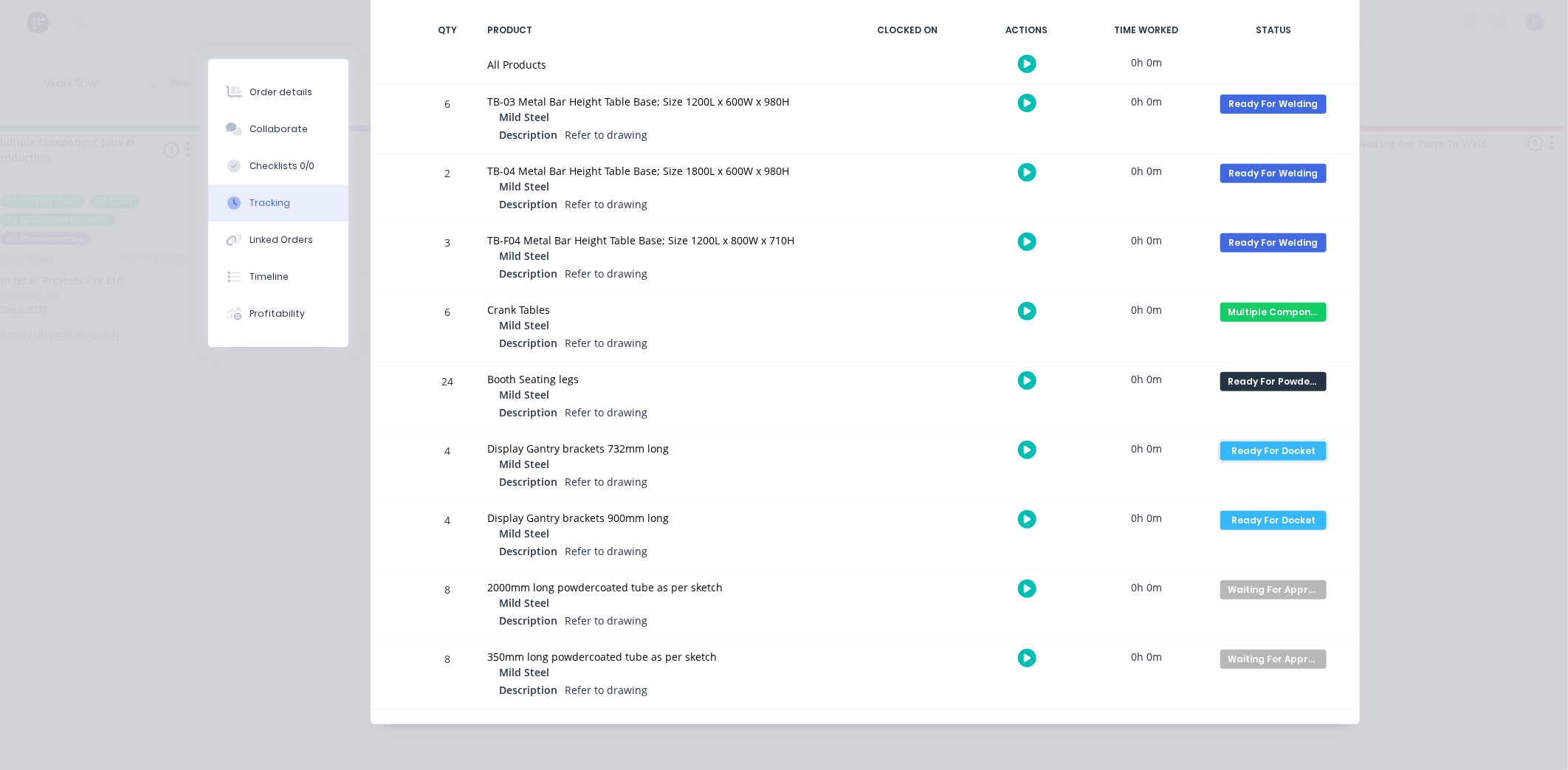
click at [1300, 449] on div "Ready For Docket" at bounding box center [1273, 451] width 106 height 19
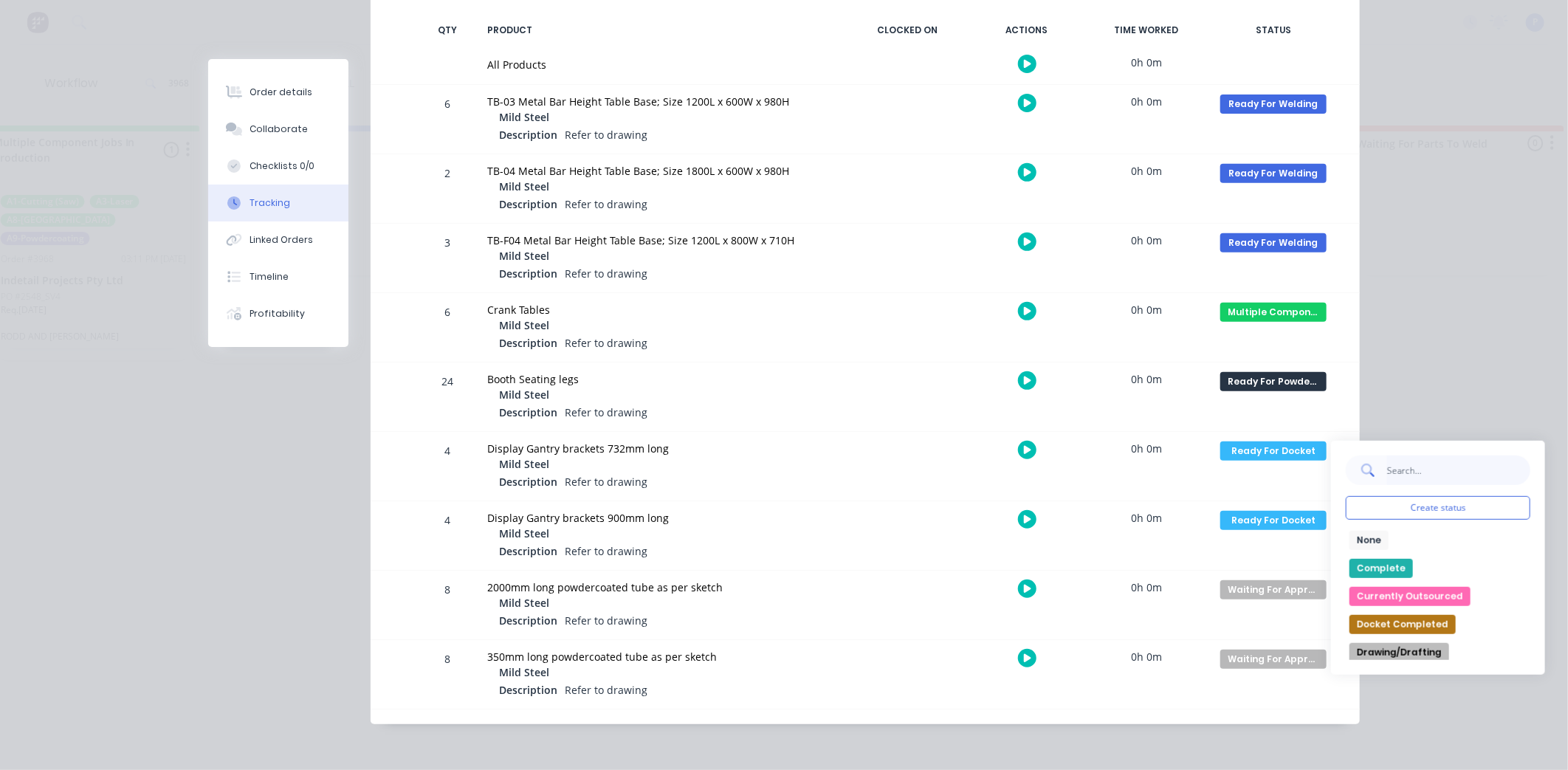
click at [1423, 462] on input "text" at bounding box center [1458, 470] width 144 height 29
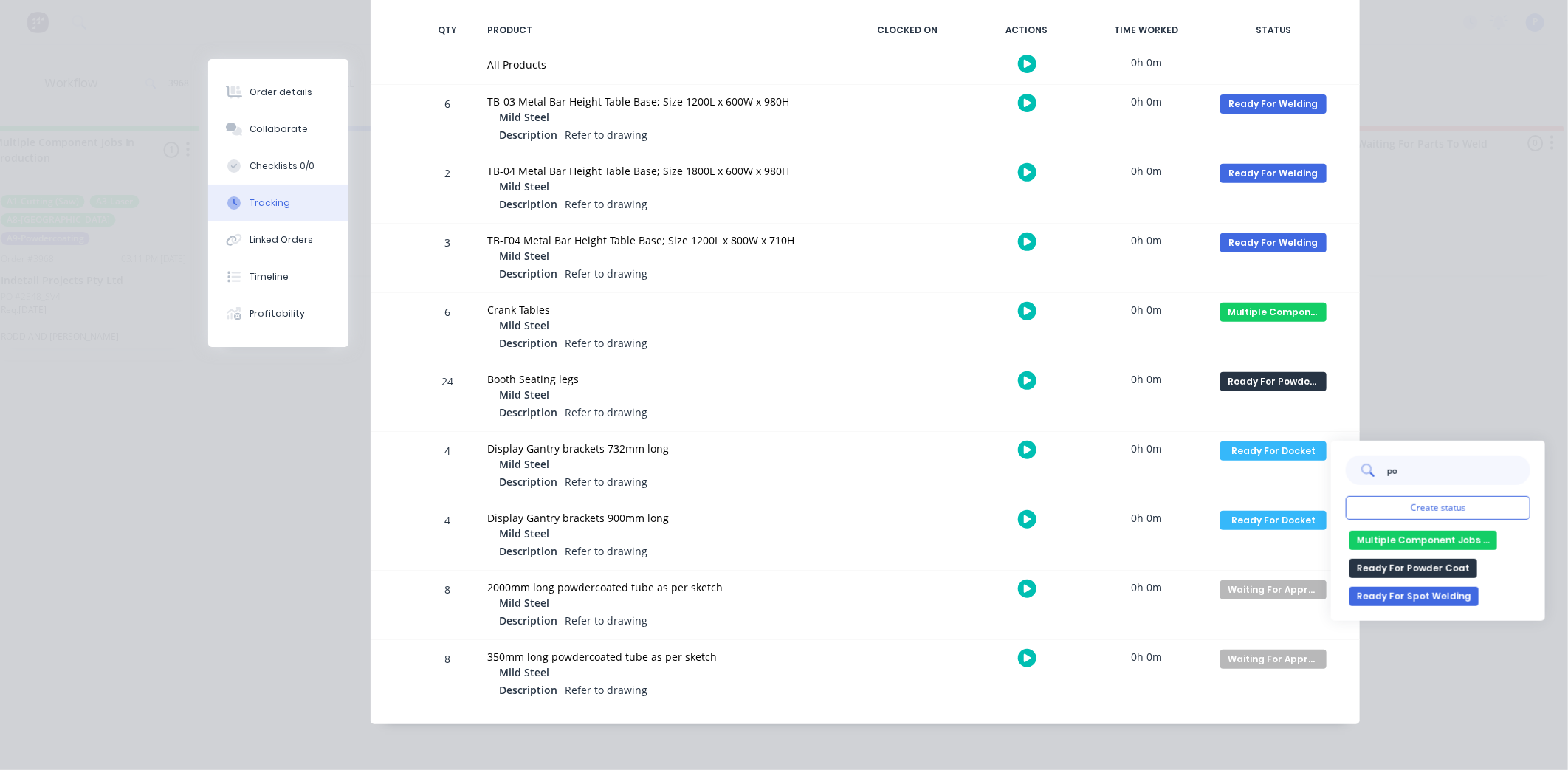
type input "po"
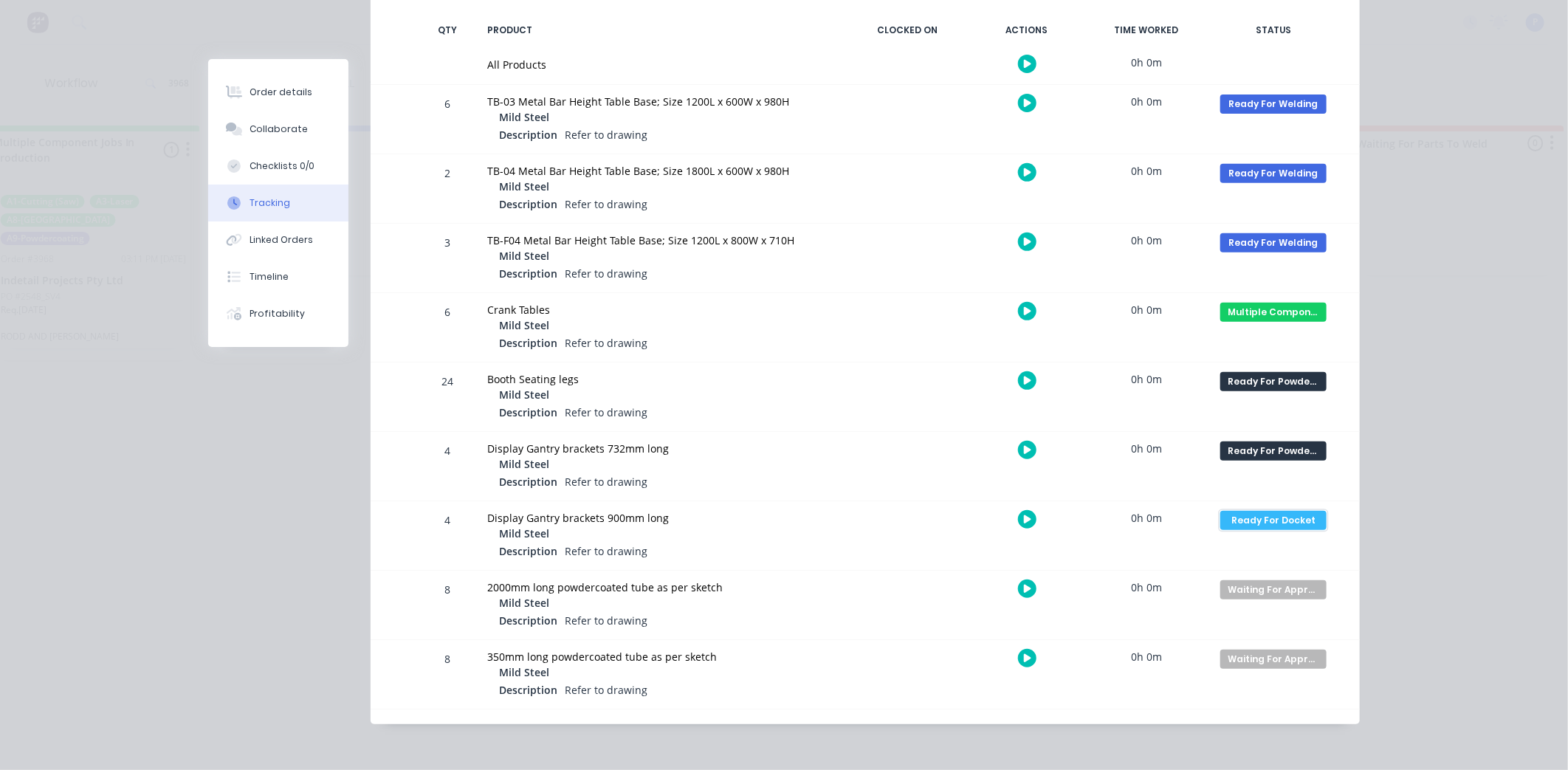
click at [1287, 520] on div "Ready For Docket" at bounding box center [1273, 520] width 106 height 19
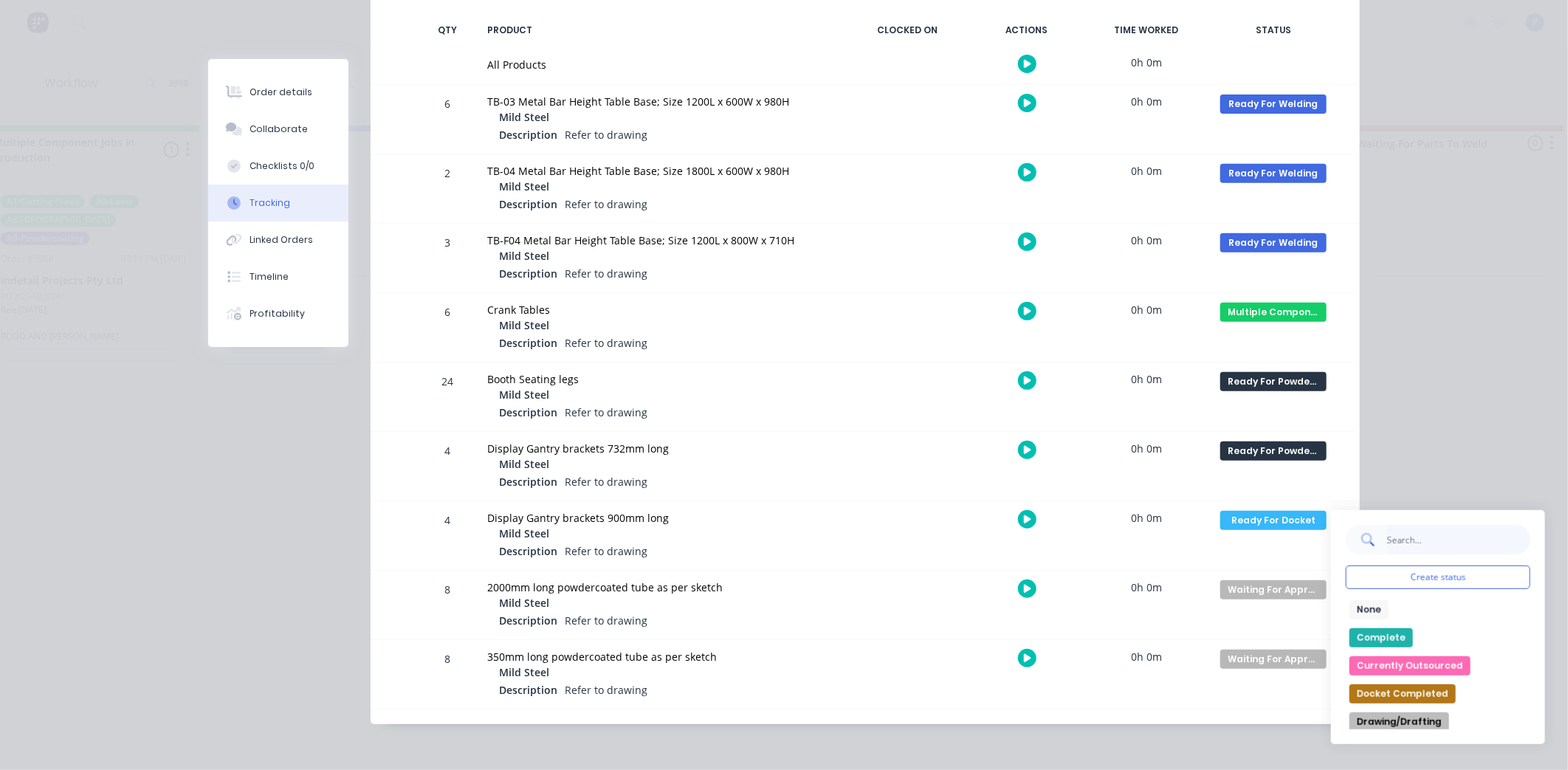
drag, startPoint x: 1432, startPoint y: 539, endPoint x: 1421, endPoint y: 544, distance: 12.1
click at [1432, 539] on input "text" at bounding box center [1458, 539] width 144 height 29
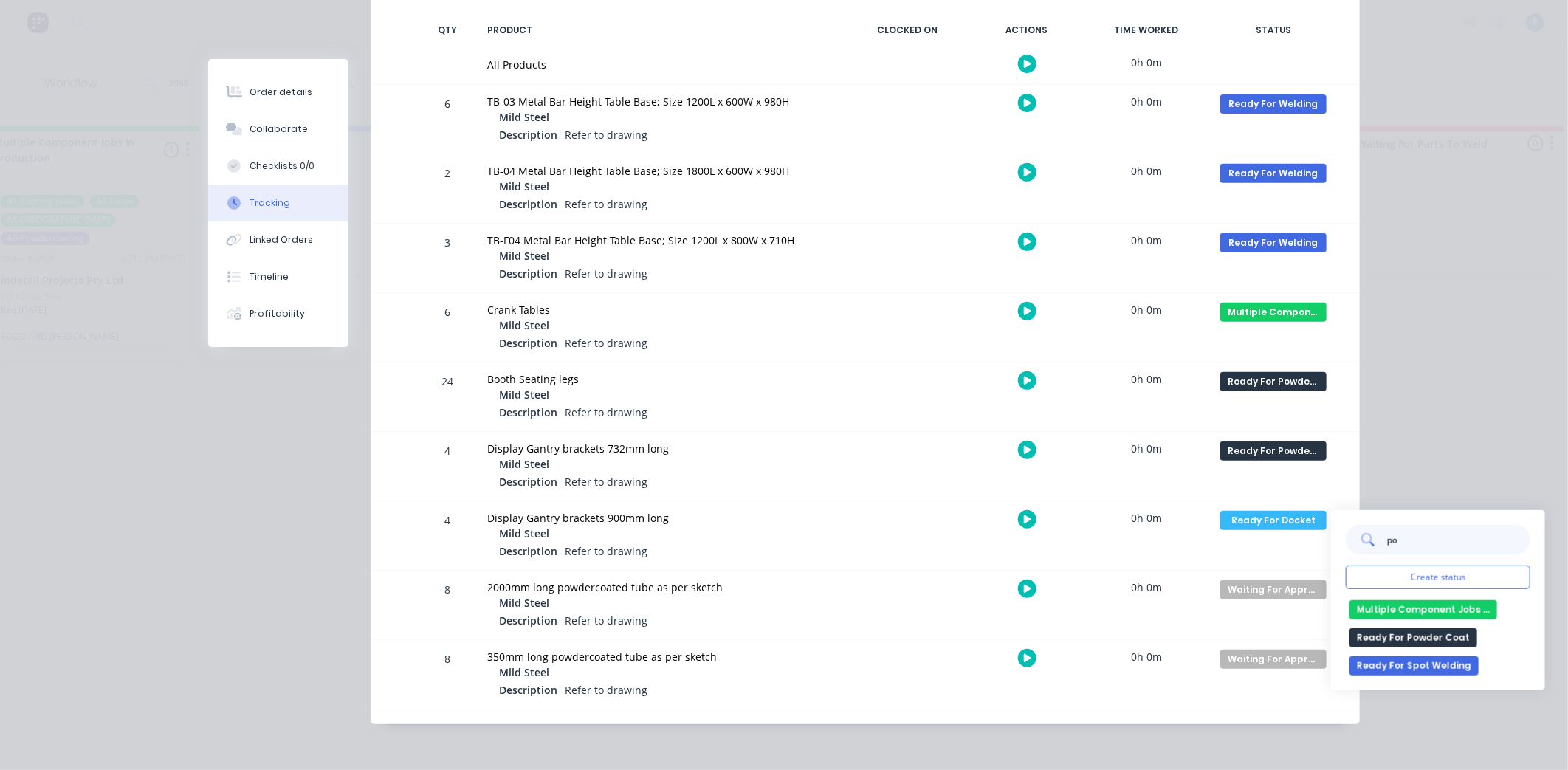
type input "po"
click at [1414, 632] on button "Ready For Powder Coat" at bounding box center [1414, 638] width 128 height 19
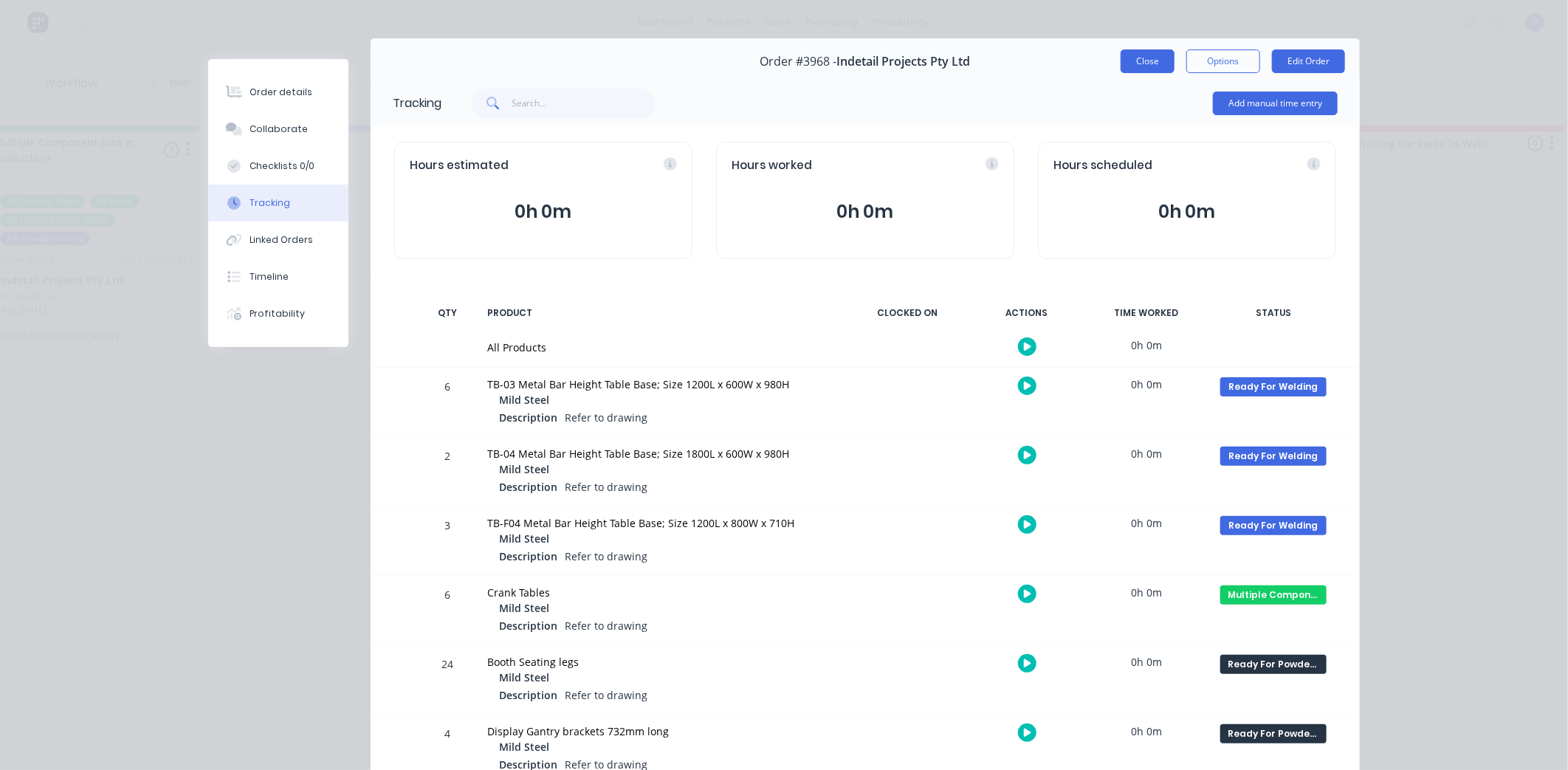
scroll to position [23, 0]
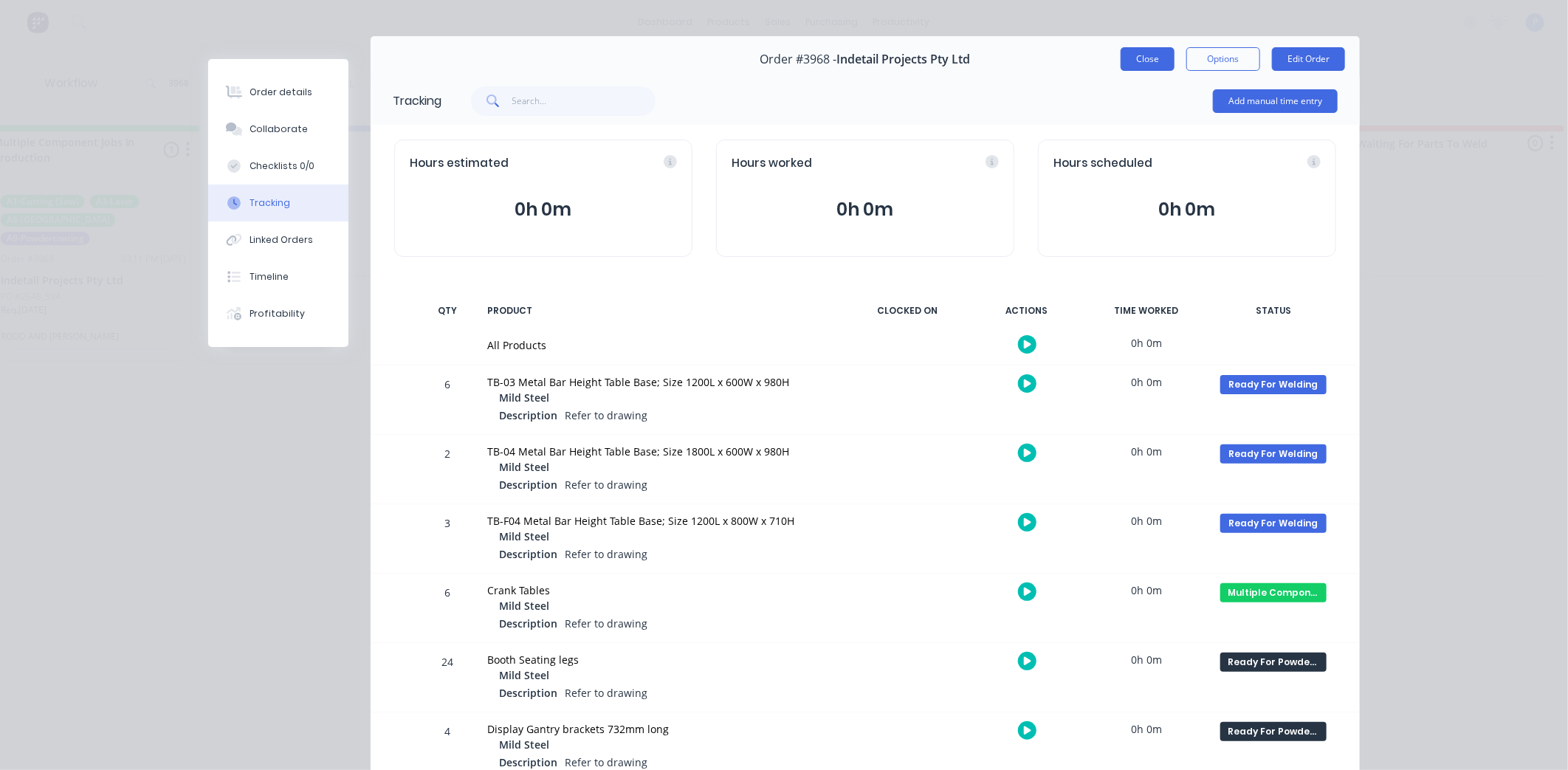
click at [1162, 62] on button "Close" at bounding box center [1147, 59] width 54 height 24
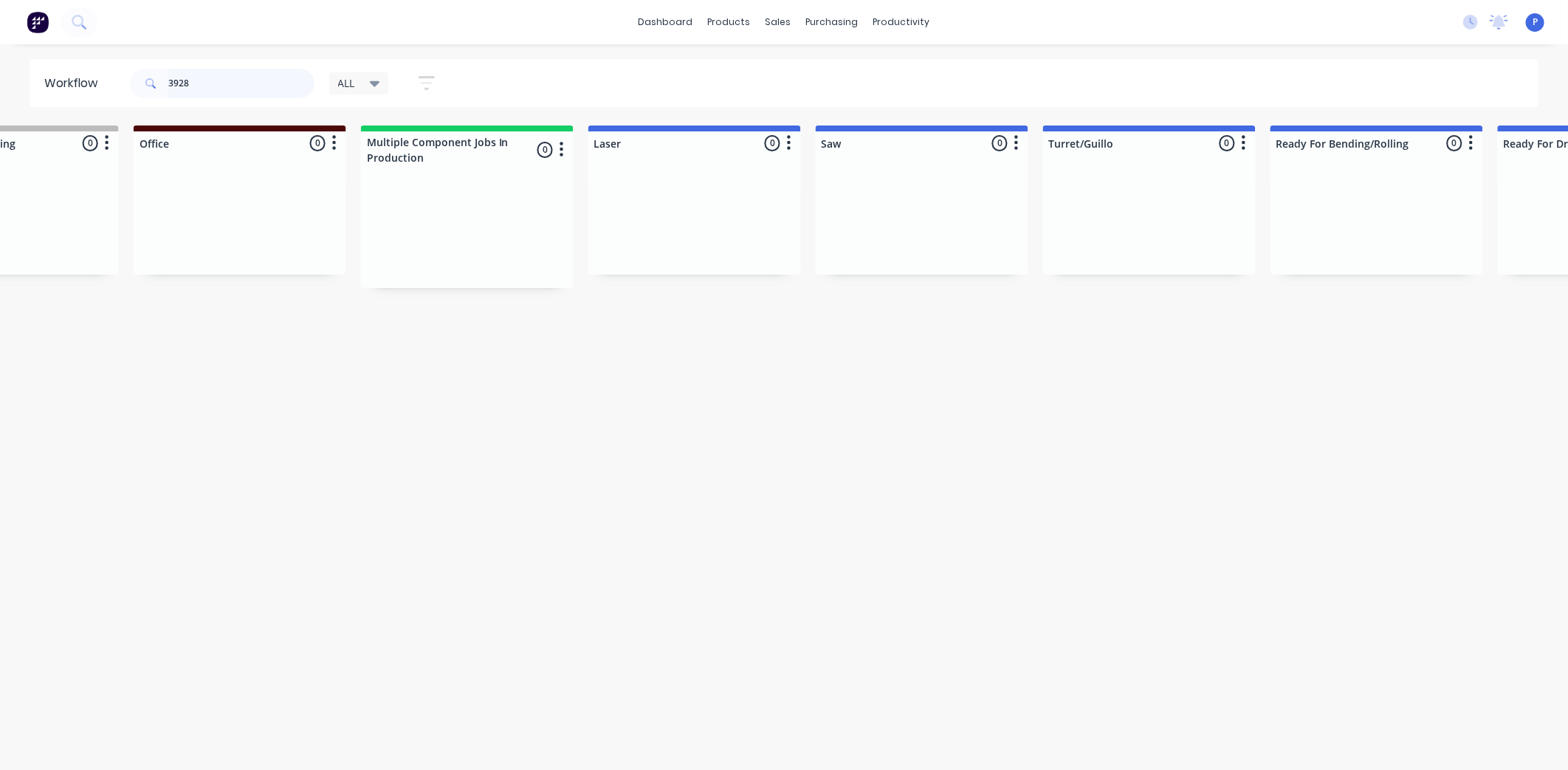
scroll to position [0, 0]
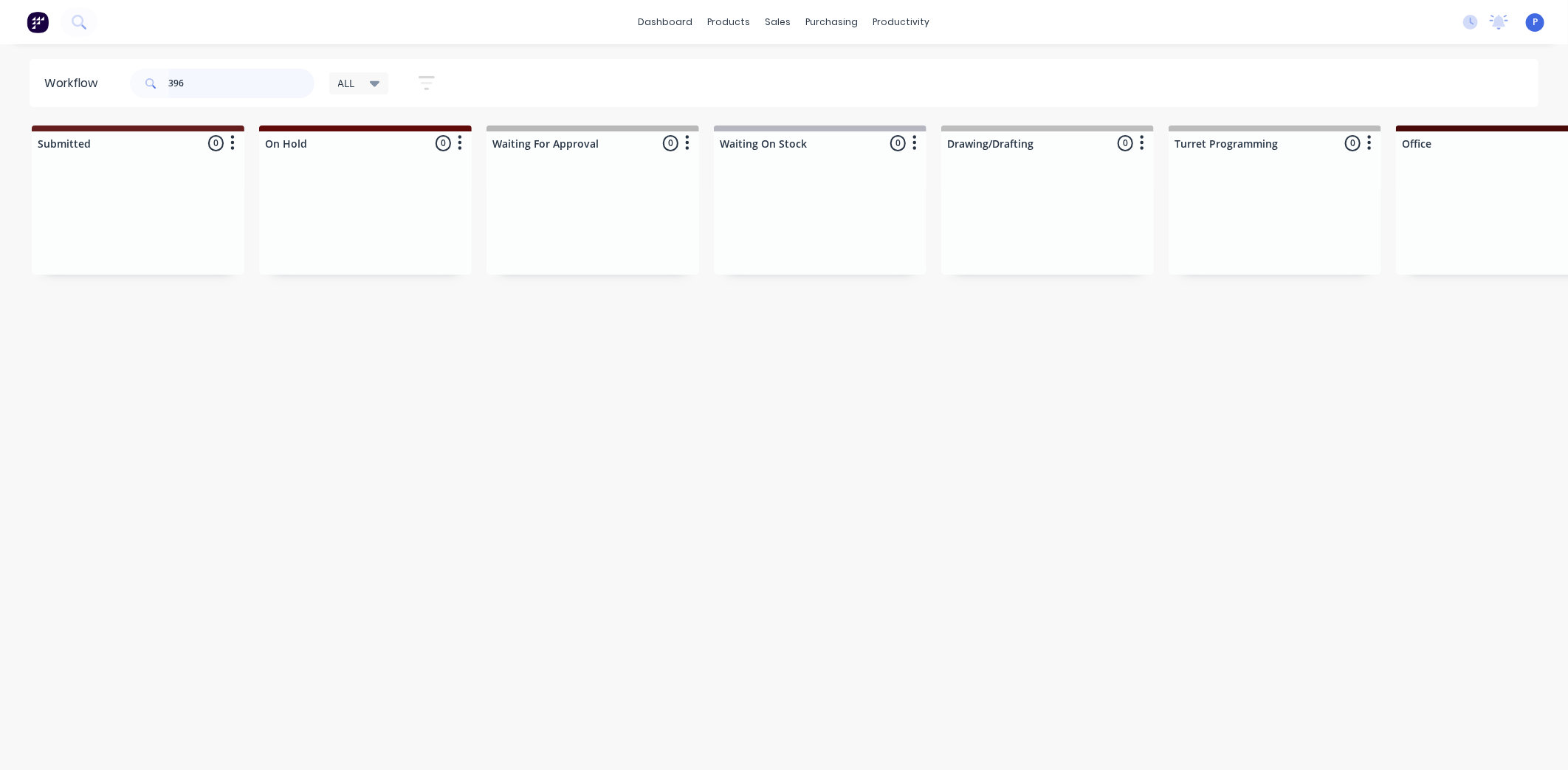
type input "3968"
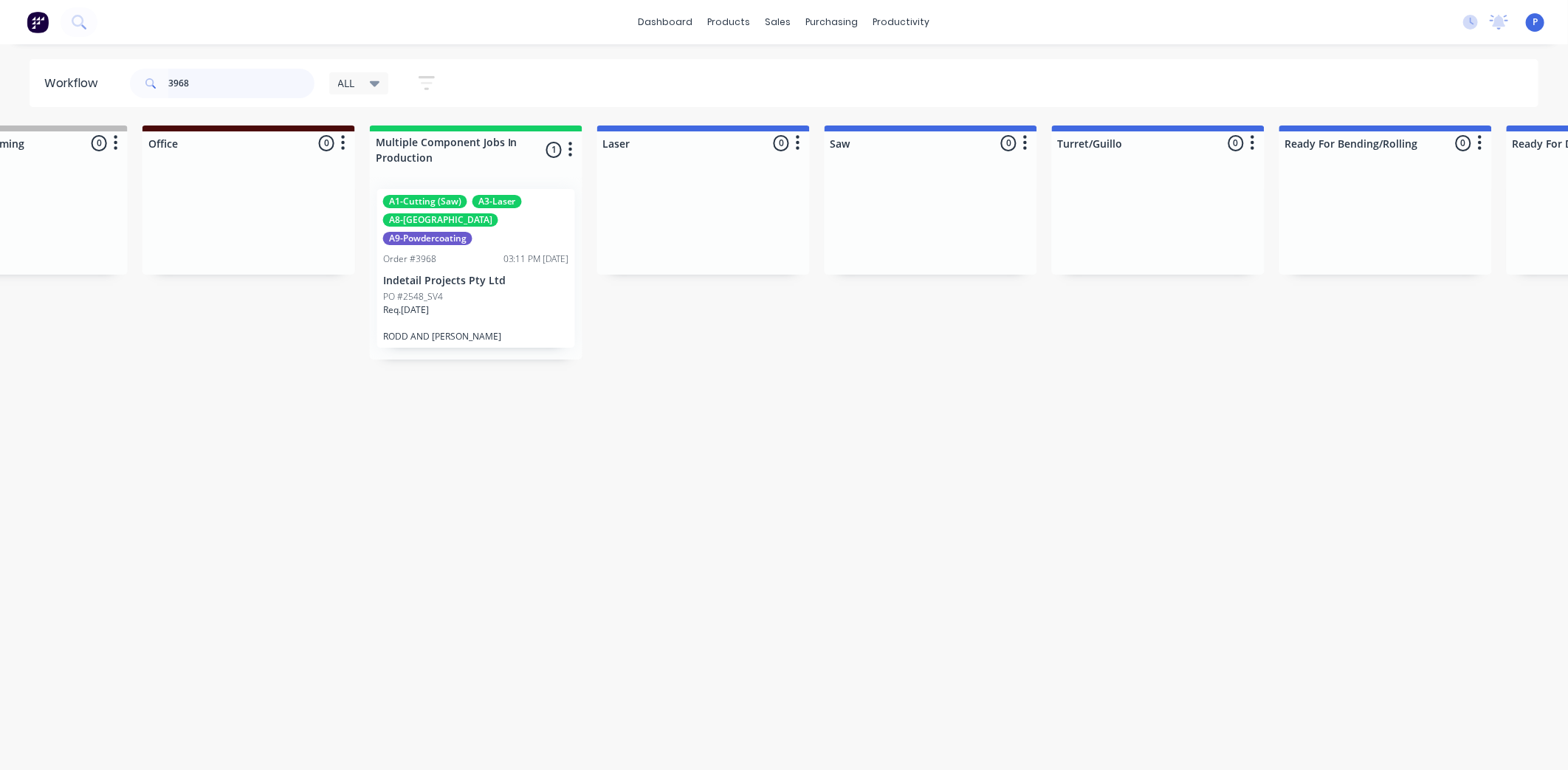
scroll to position [0, 1473]
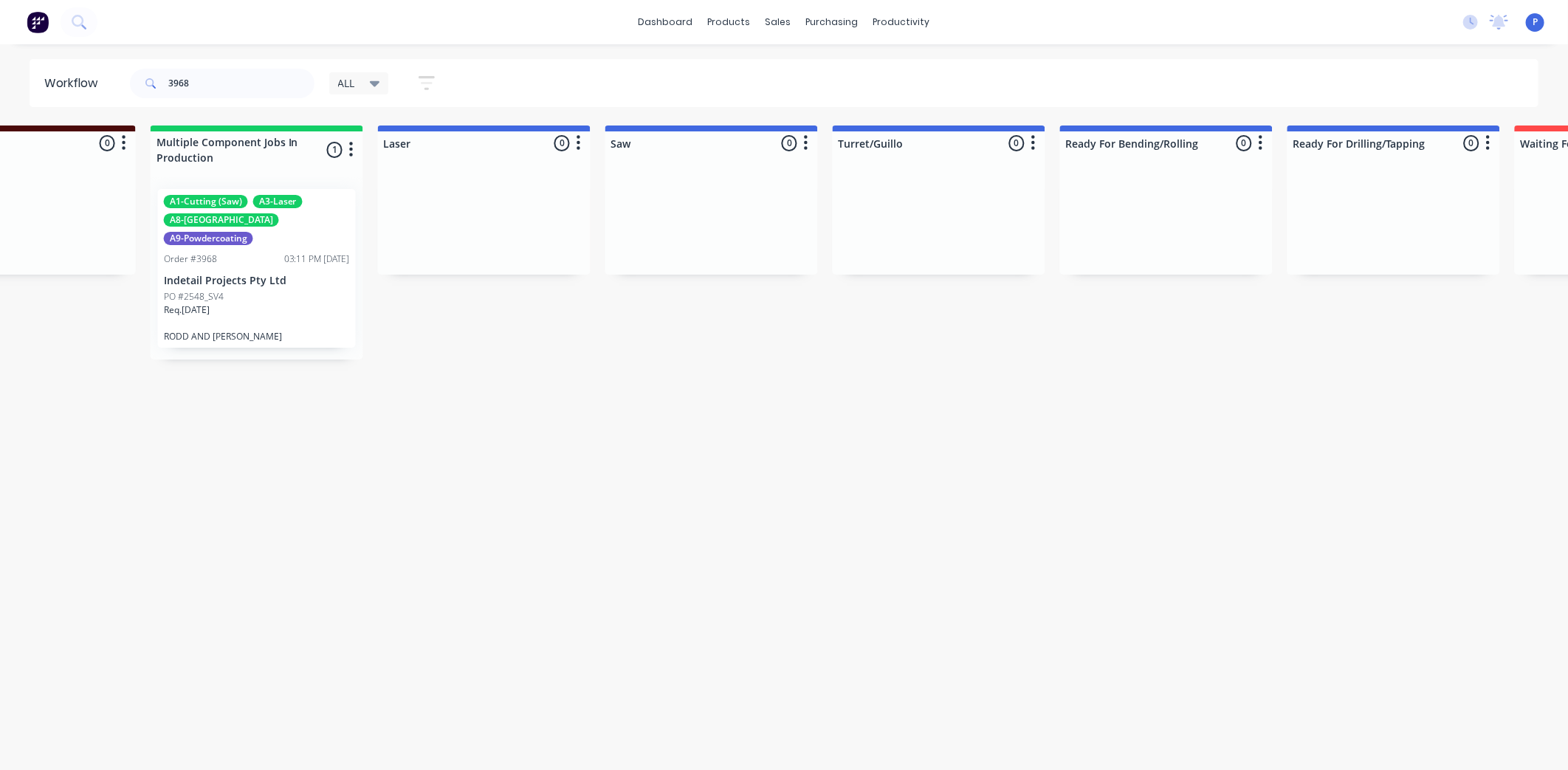
click at [272, 275] on p "Indetail Projects Pty Ltd" at bounding box center [257, 281] width 186 height 13
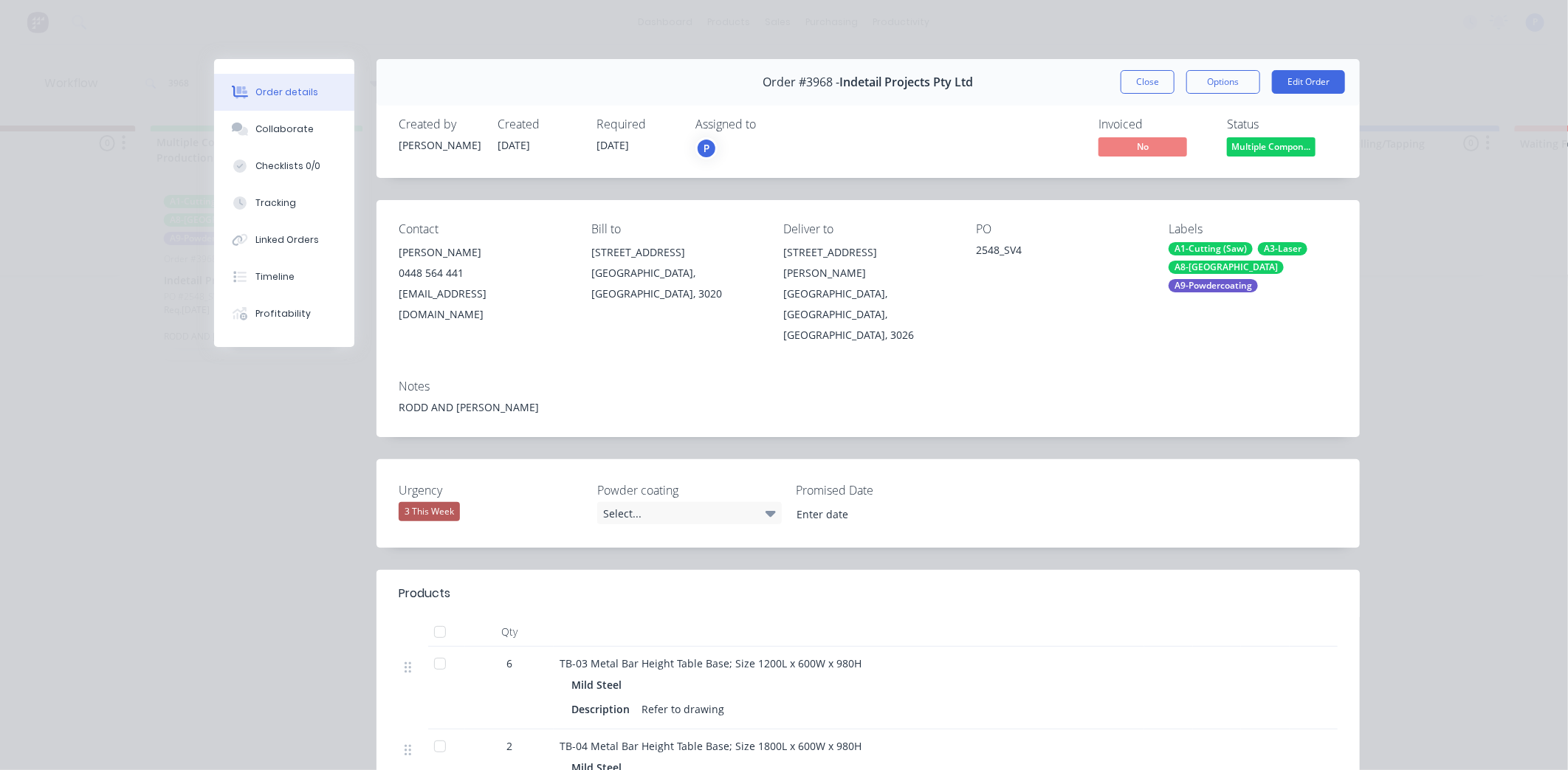
type input "[DATE]"
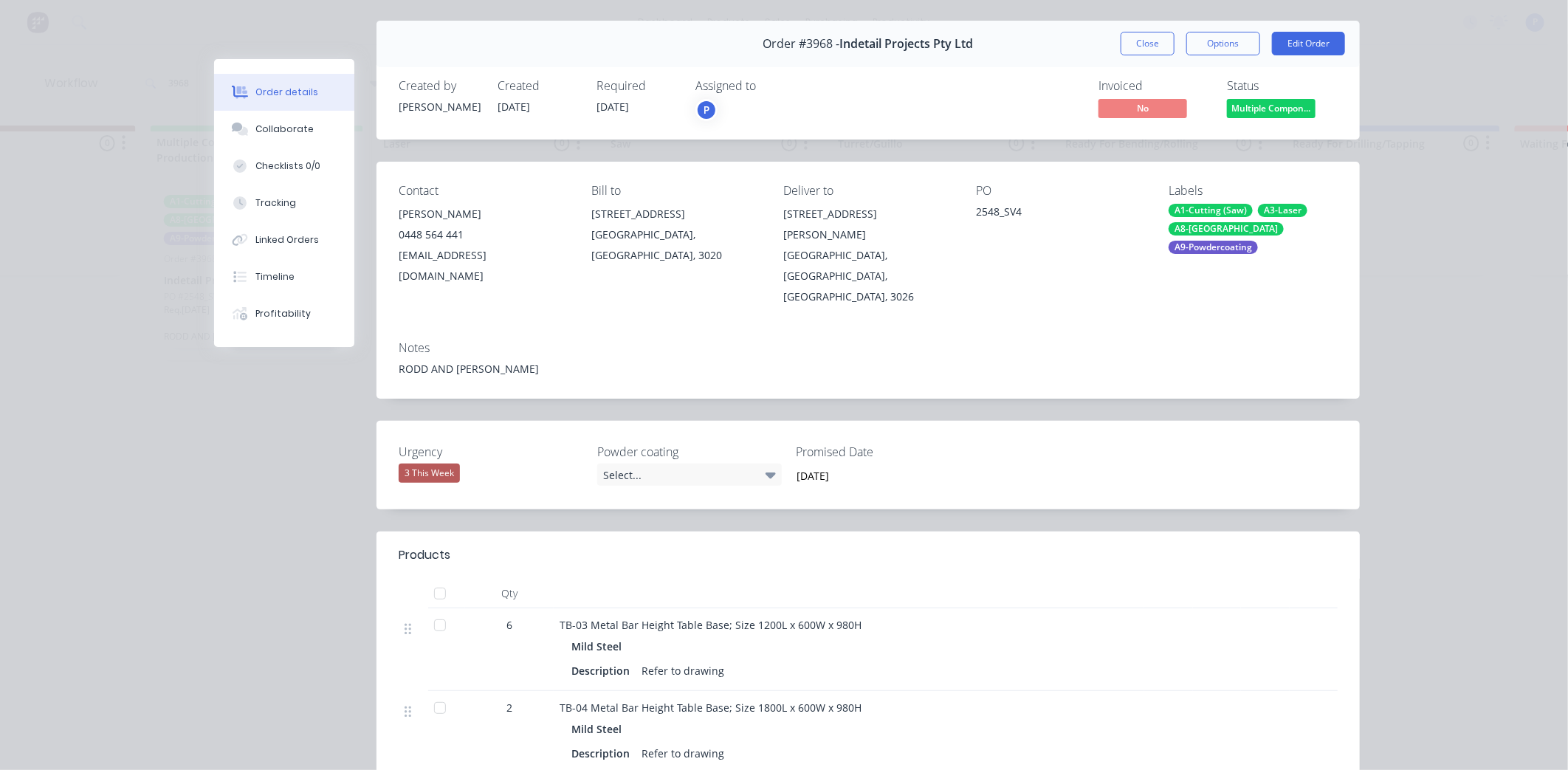
scroll to position [53, 0]
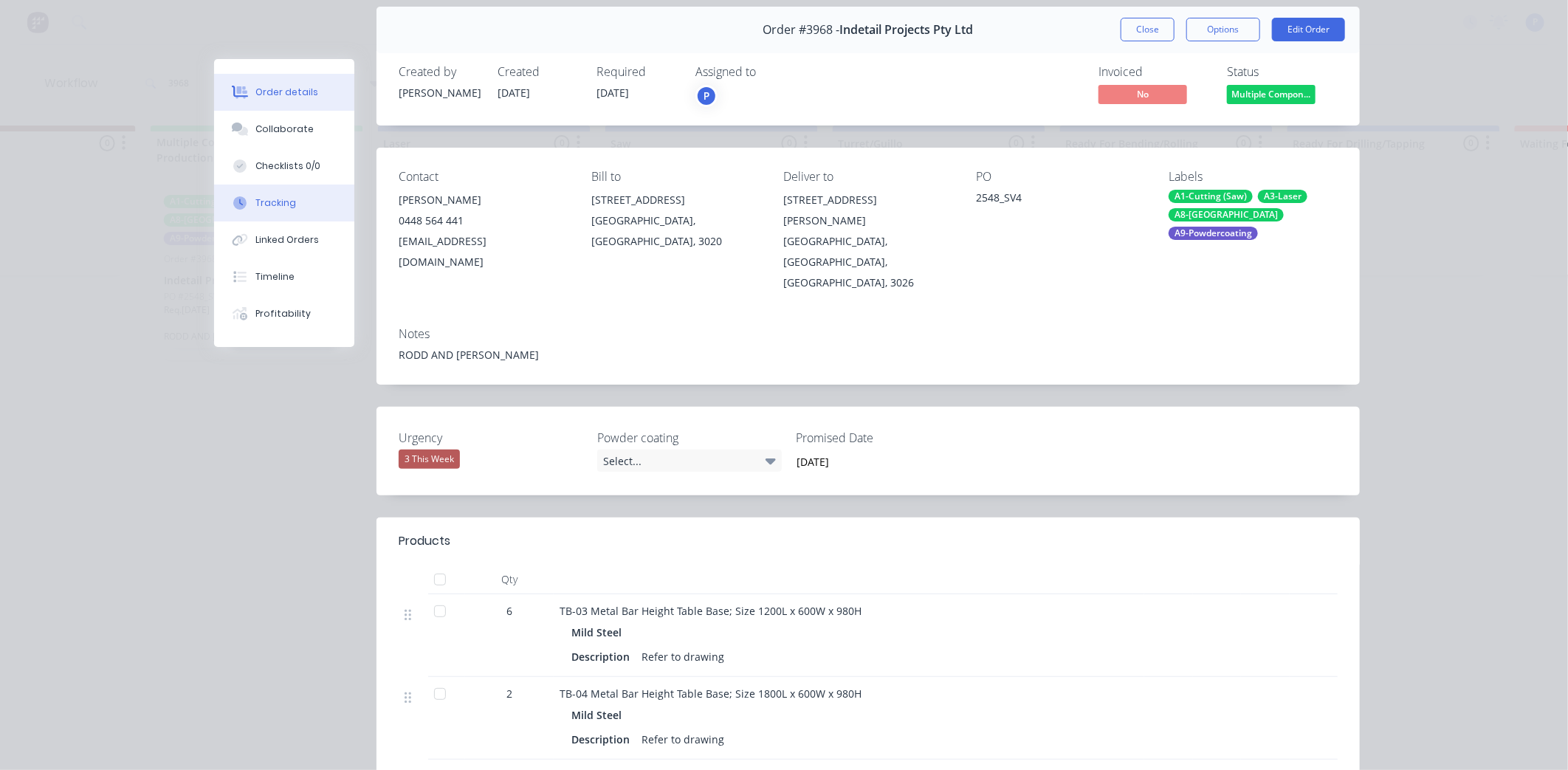
click at [251, 187] on button "Tracking" at bounding box center [284, 203] width 140 height 37
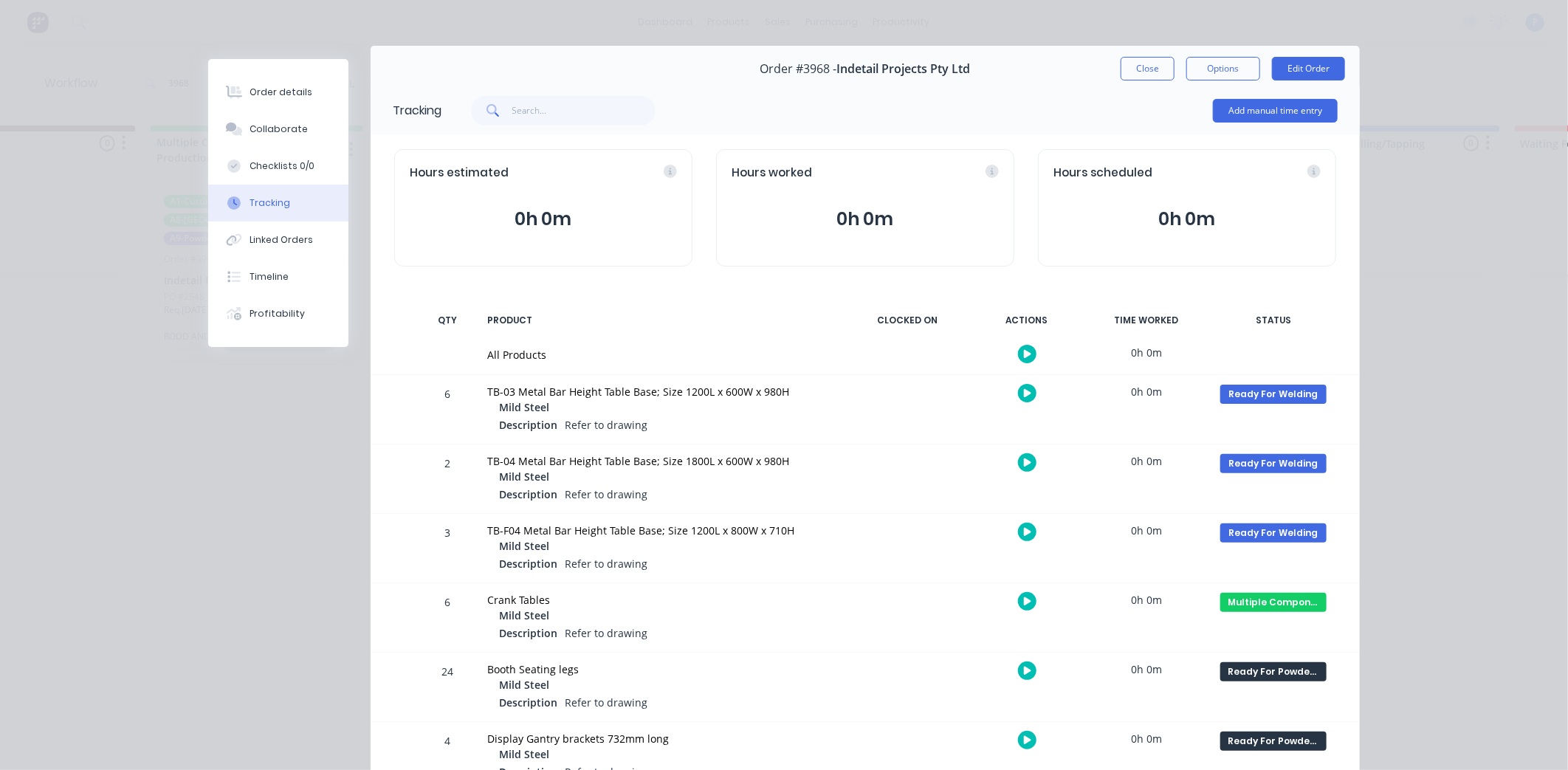
scroll to position [15, 0]
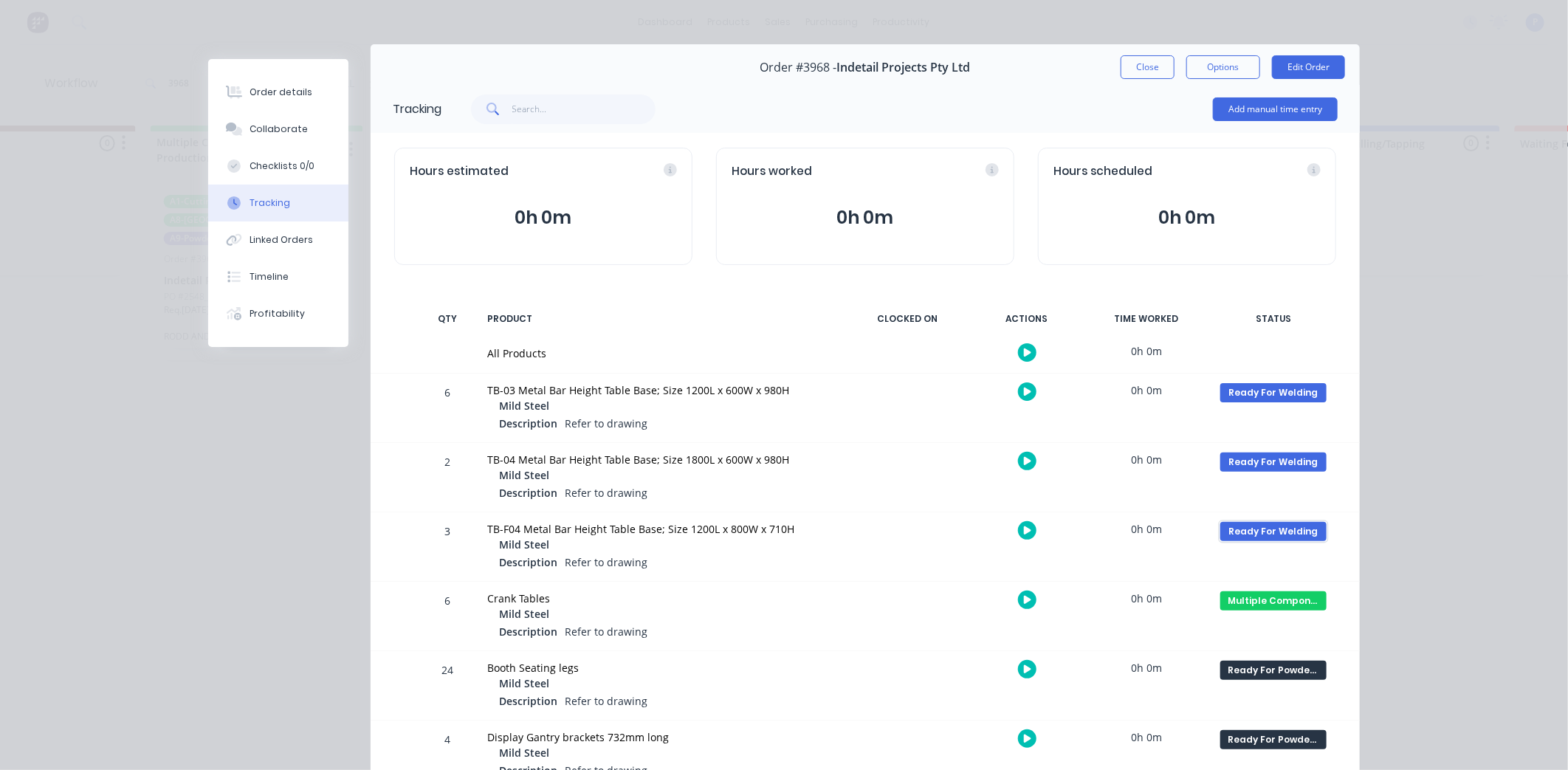
click at [1287, 530] on div "Ready For Welding" at bounding box center [1273, 531] width 106 height 19
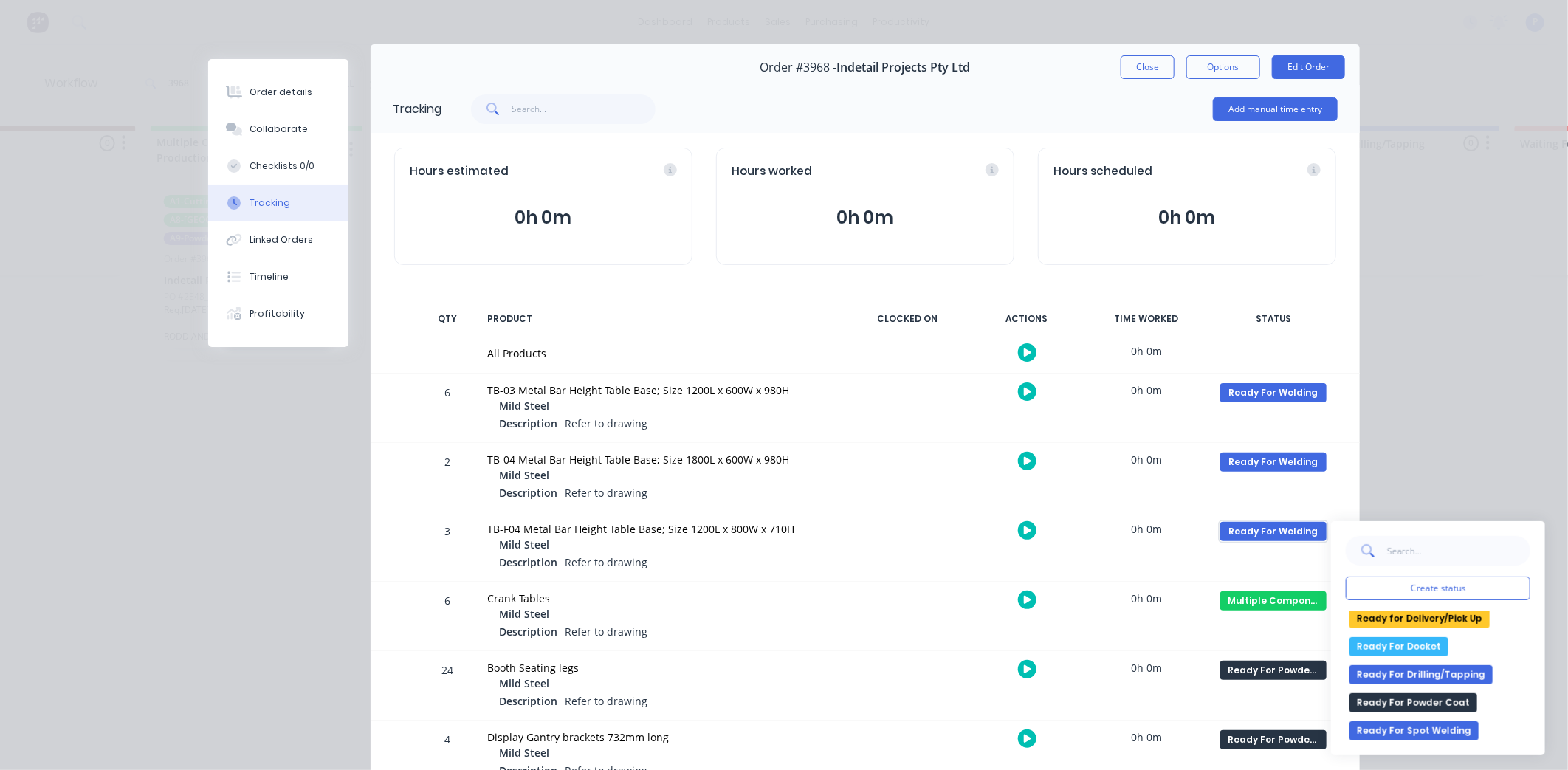
scroll to position [326, 0]
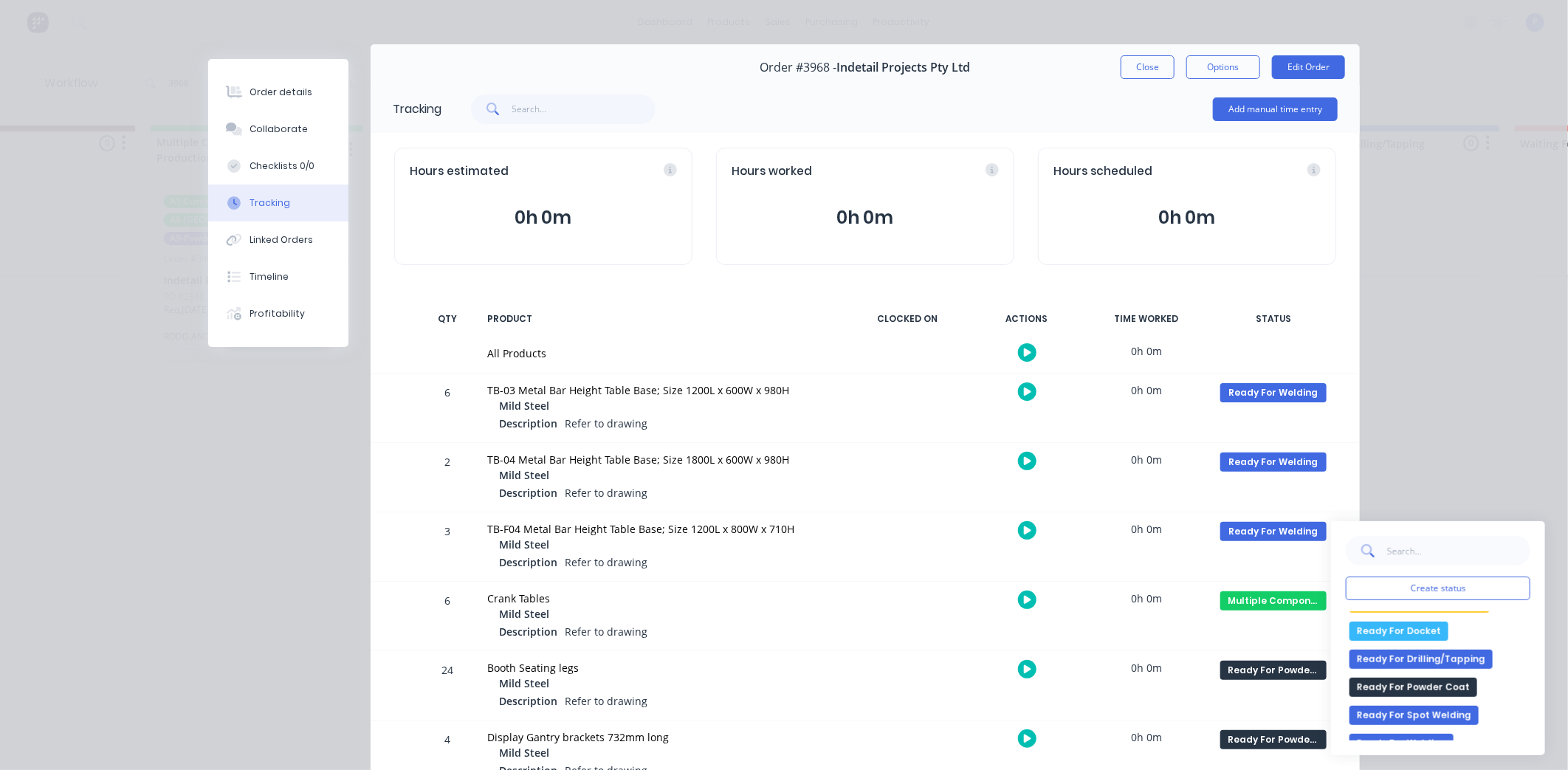
click at [1407, 685] on button "Ready For Powder Coat" at bounding box center [1414, 687] width 128 height 19
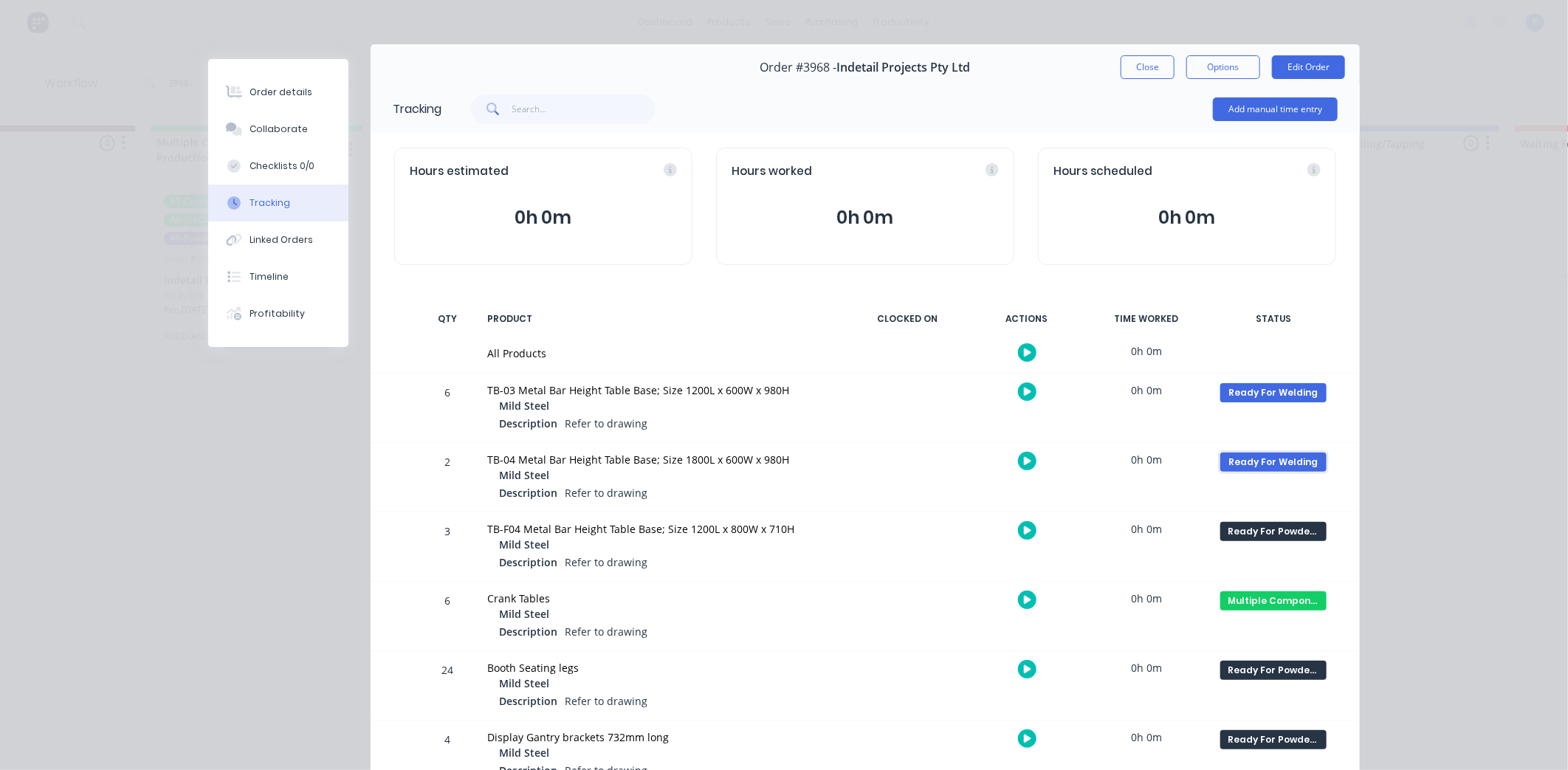
click at [1258, 459] on div "Ready For Welding" at bounding box center [1273, 462] width 106 height 19
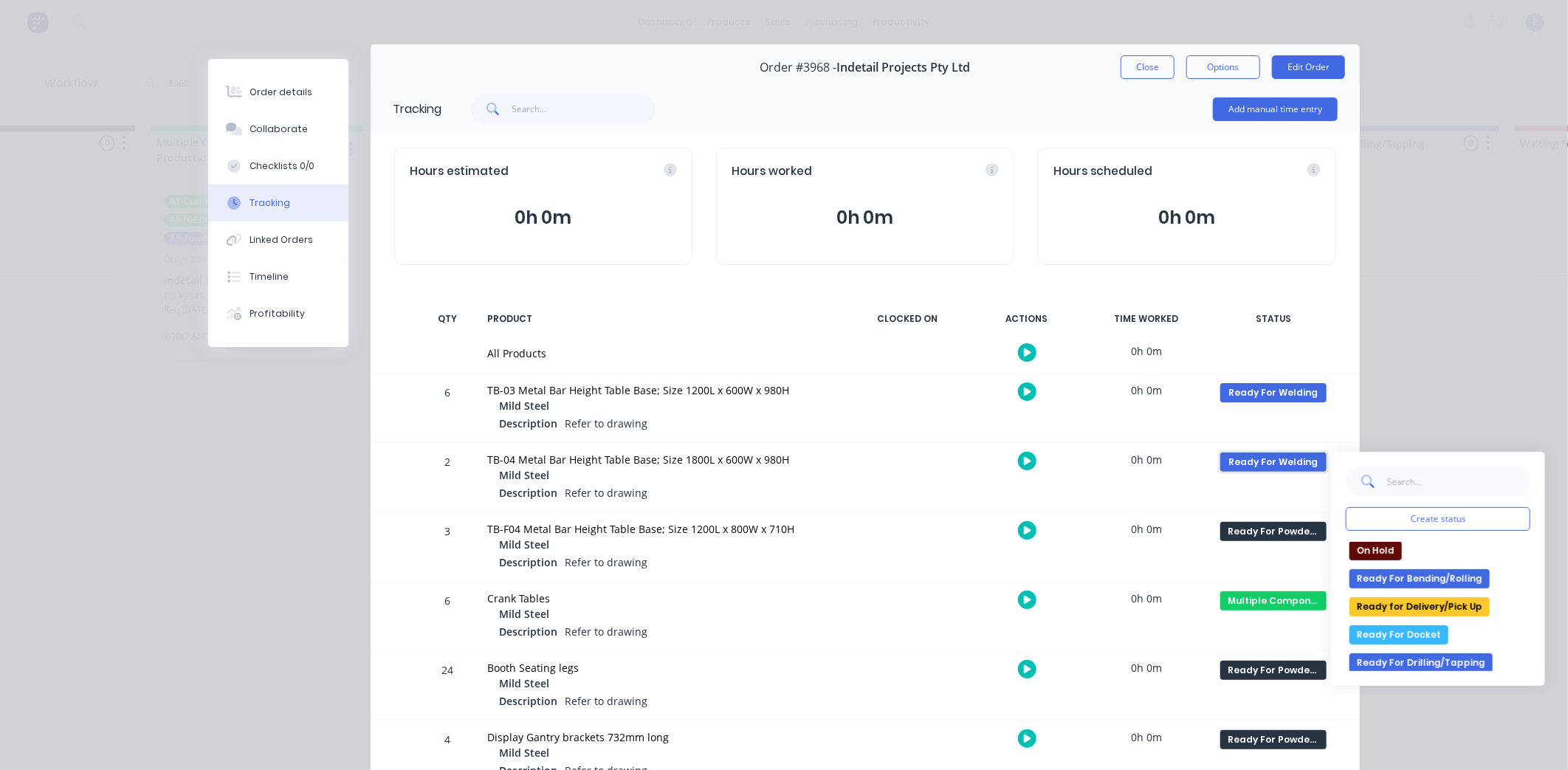
scroll to position [263, 0]
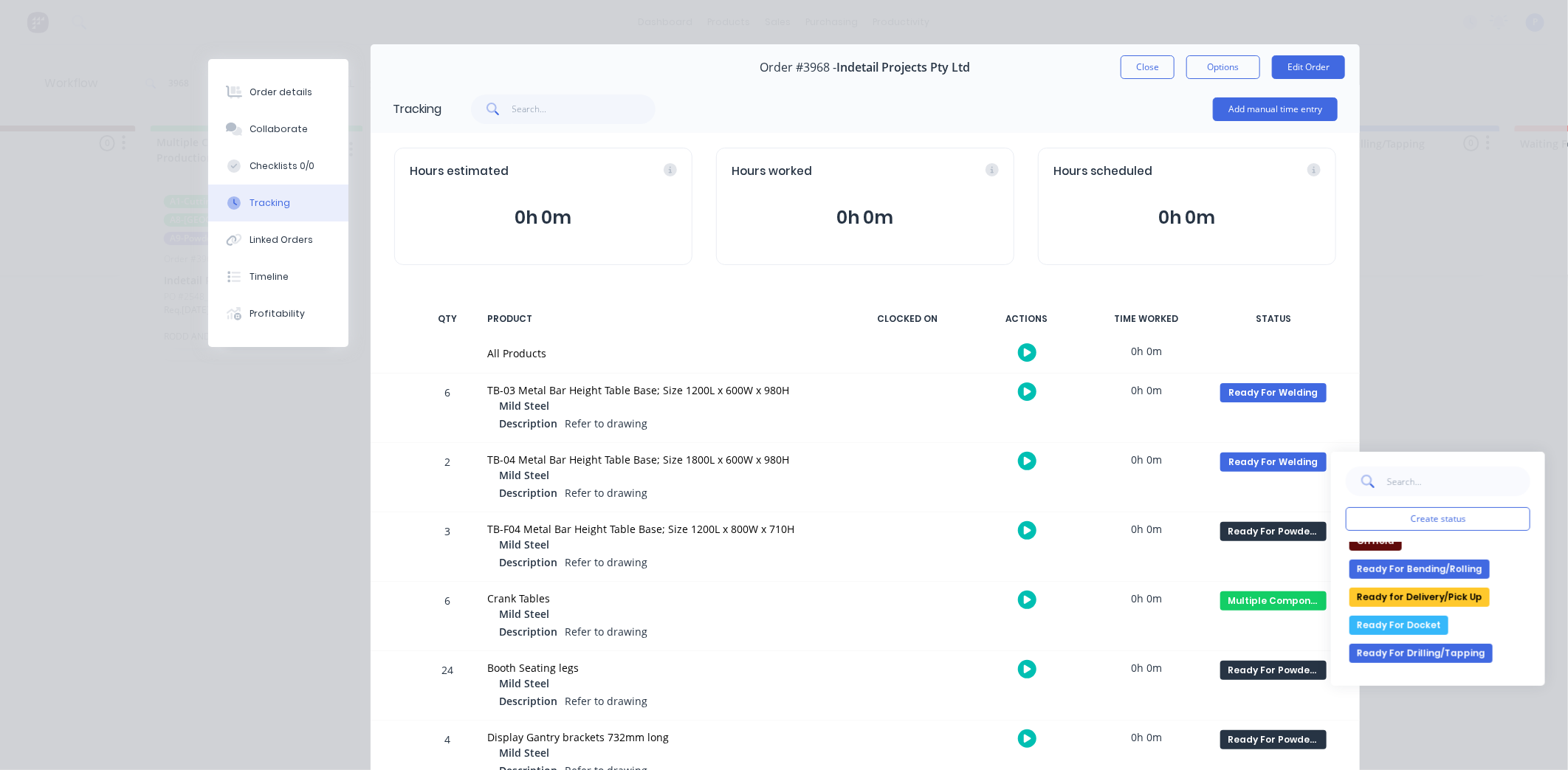
click at [1398, 618] on button "Ready For Docket" at bounding box center [1399, 625] width 99 height 19
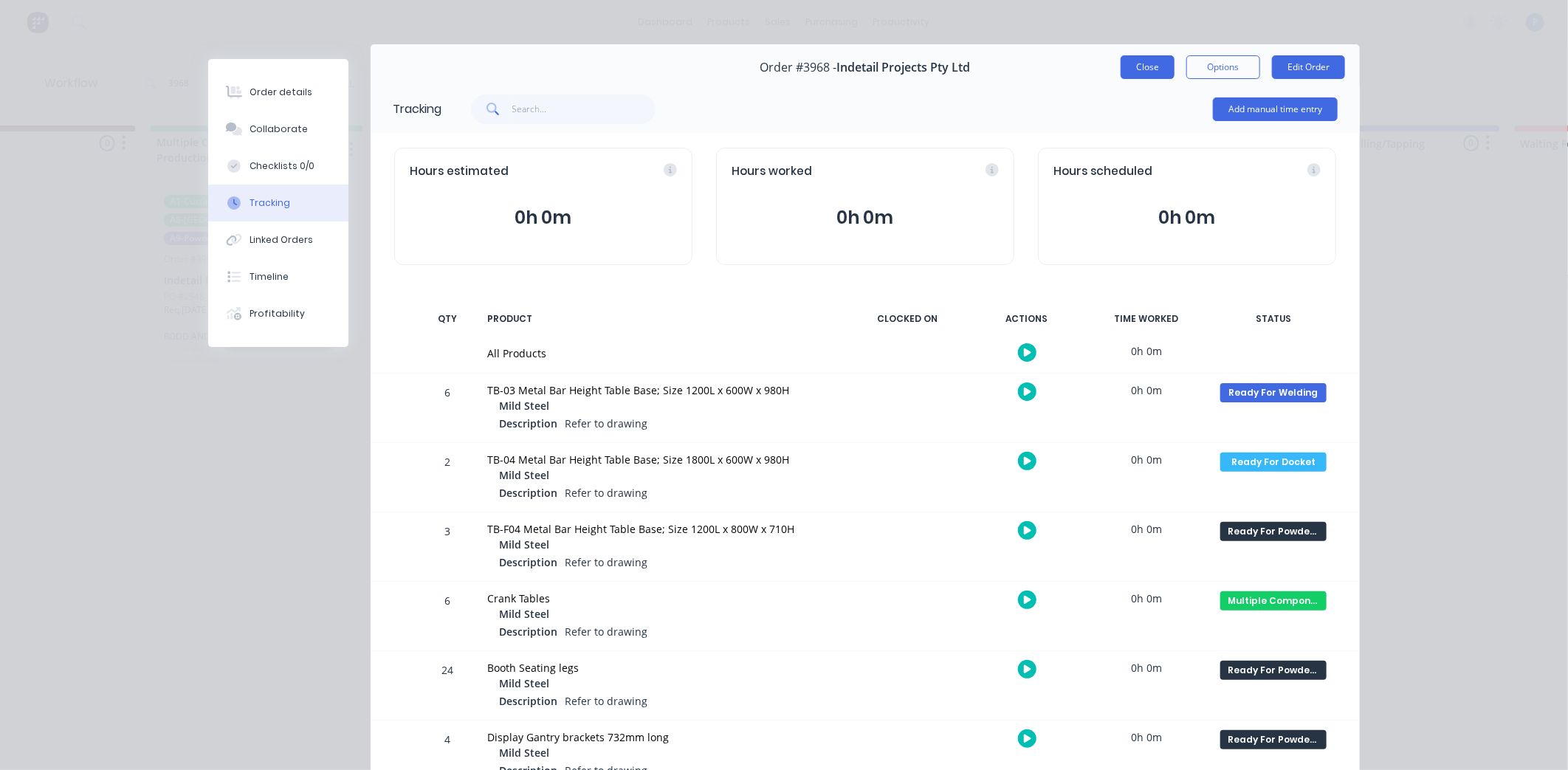
click at [1155, 64] on button "Close" at bounding box center [1147, 67] width 54 height 24
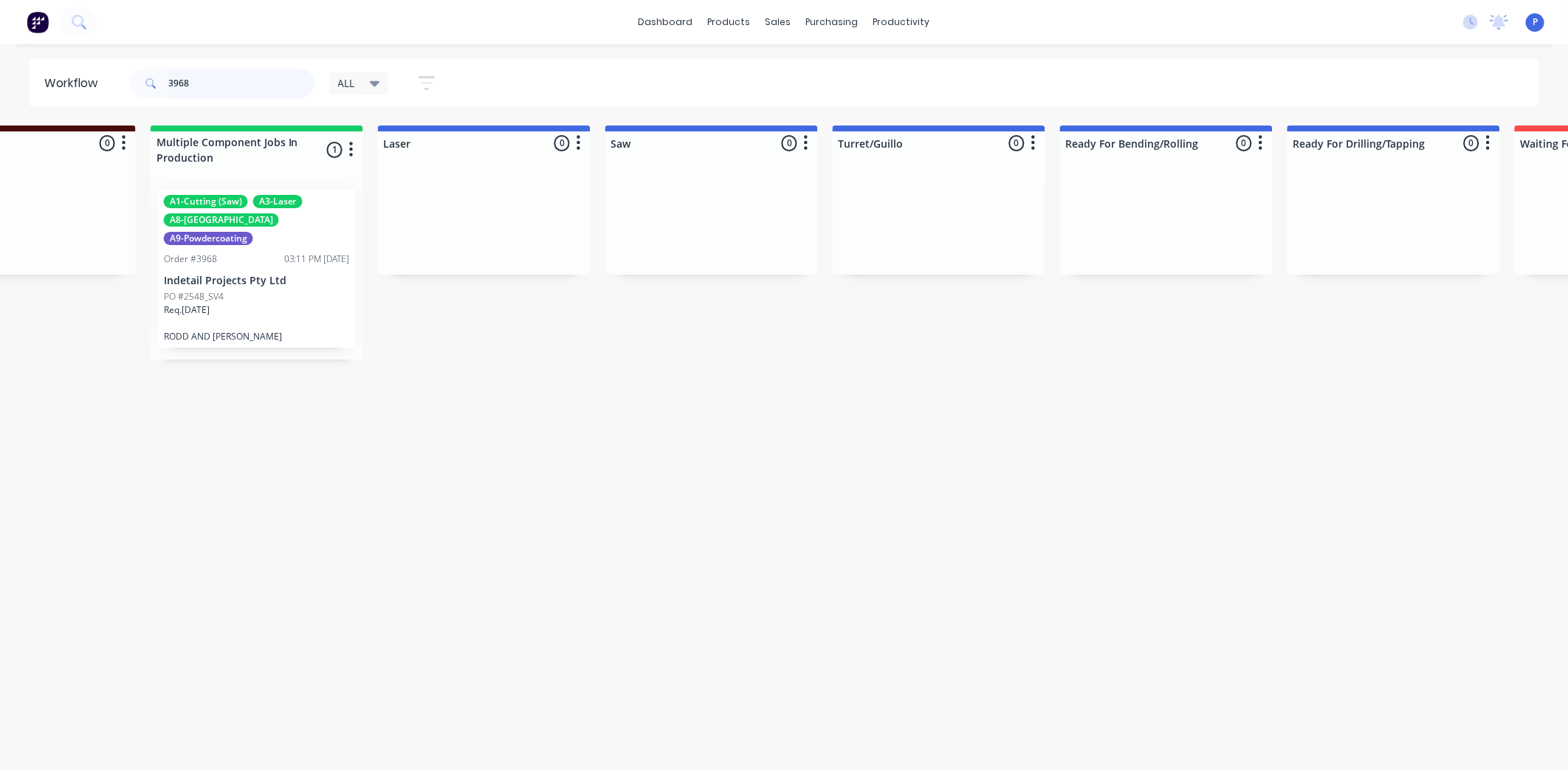
drag, startPoint x: 212, startPoint y: 86, endPoint x: 0, endPoint y: 111, distance: 213.5
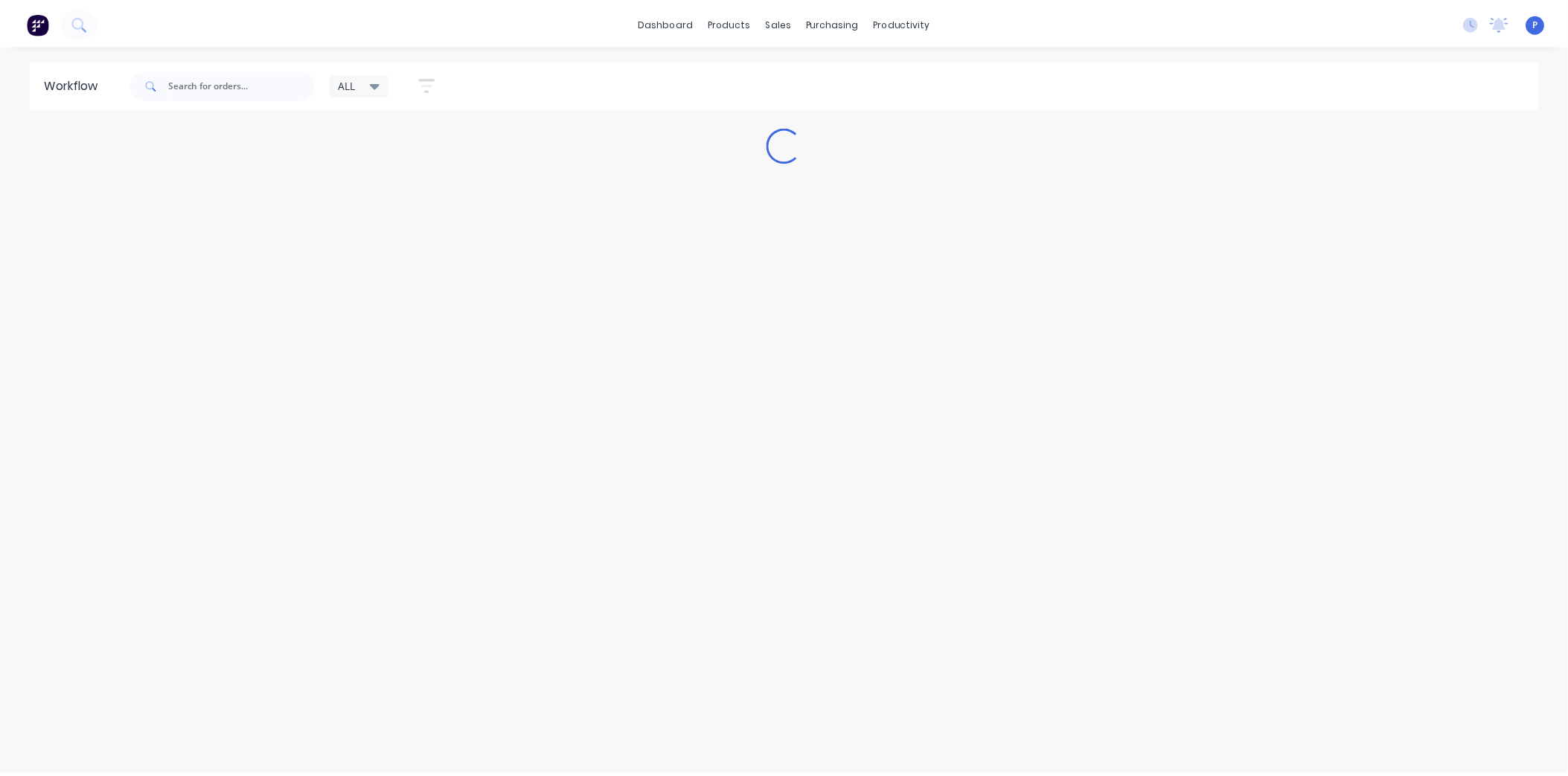
scroll to position [0, 0]
